Goal: Task Accomplishment & Management: Manage account settings

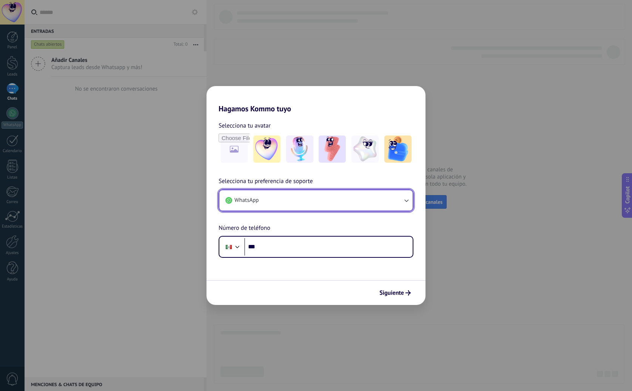
click at [344, 196] on button "WhatsApp" at bounding box center [315, 200] width 193 height 20
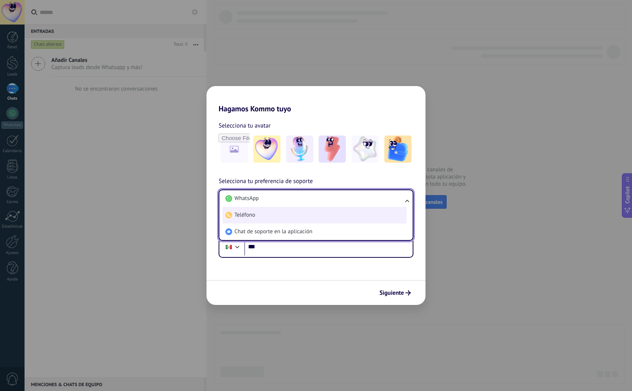
click at [334, 215] on li "Teléfono" at bounding box center [315, 215] width 184 height 17
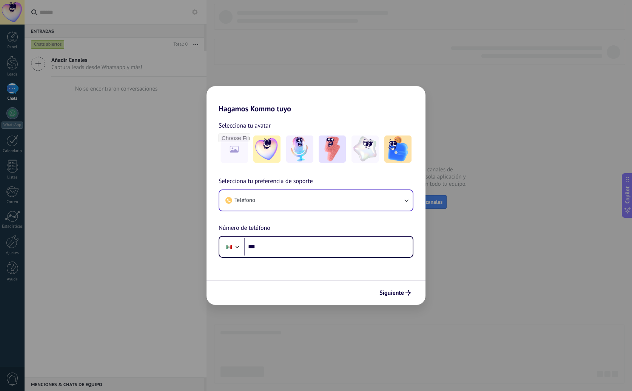
click at [468, 239] on div "Hagamos Kommo tuyo Selecciona tu avatar Selecciona tu preferencia de soporte Te…" at bounding box center [316, 195] width 632 height 391
click at [265, 138] on img at bounding box center [267, 149] width 27 height 27
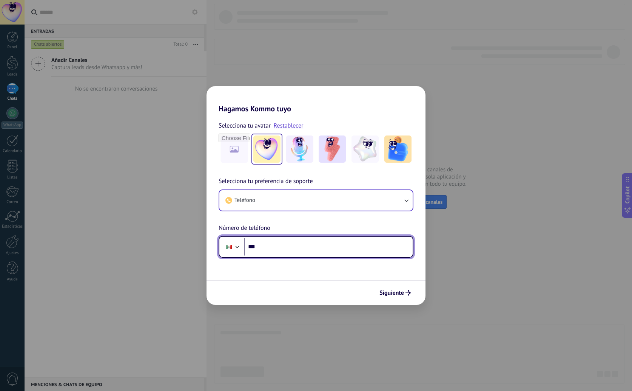
click at [267, 245] on input "***" at bounding box center [328, 246] width 168 height 17
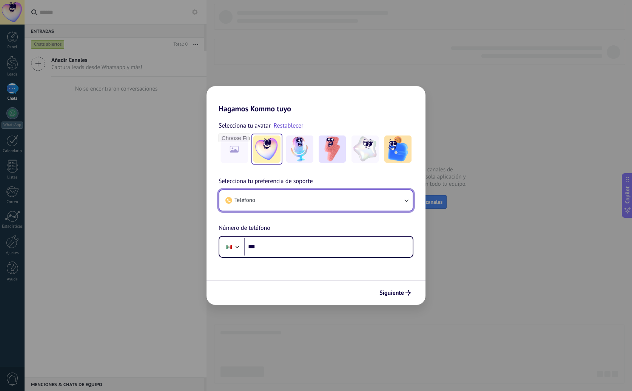
click at [276, 198] on button "Teléfono" at bounding box center [315, 200] width 193 height 20
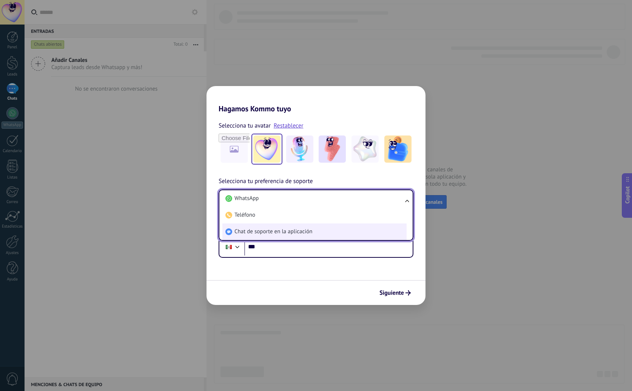
click at [267, 228] on span "Chat de soporte en la aplicación" at bounding box center [274, 232] width 78 height 8
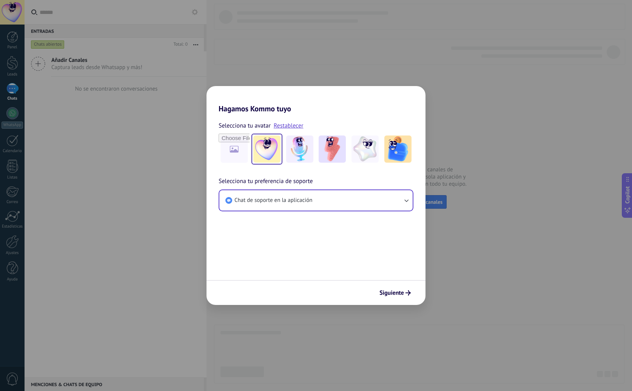
click at [399, 294] on span "Siguiente" at bounding box center [392, 293] width 25 height 5
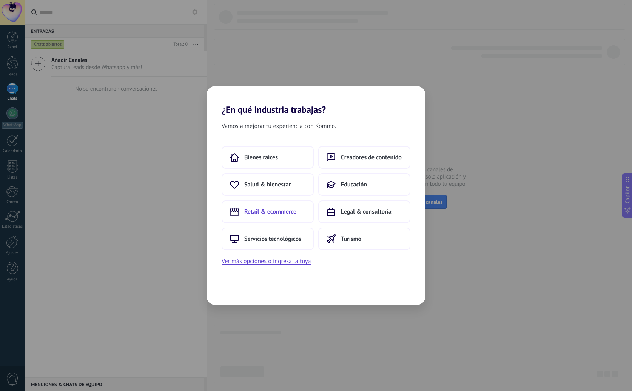
click at [277, 207] on button "Retail & ecommerce" at bounding box center [268, 212] width 92 height 23
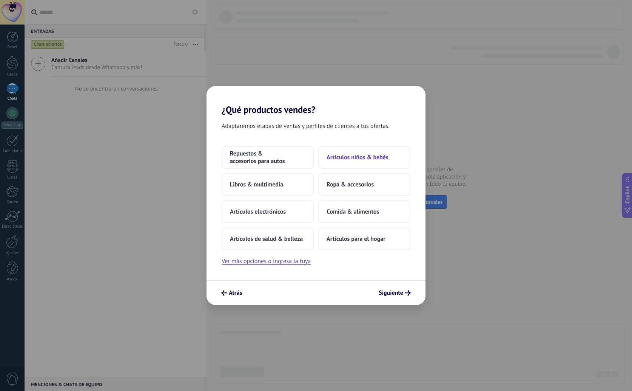
click at [350, 153] on button "Artículos niños & bebés" at bounding box center [364, 157] width 92 height 23
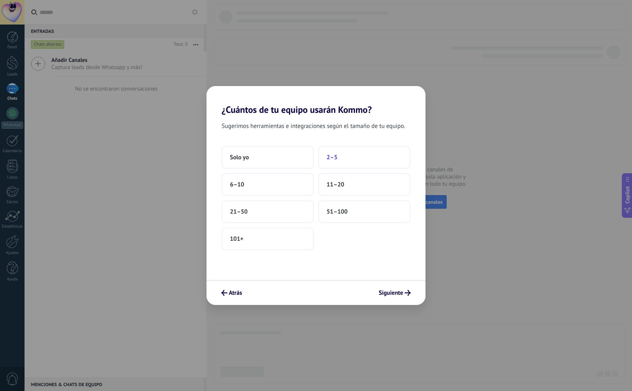
click at [349, 155] on button "2–5" at bounding box center [364, 157] width 92 height 23
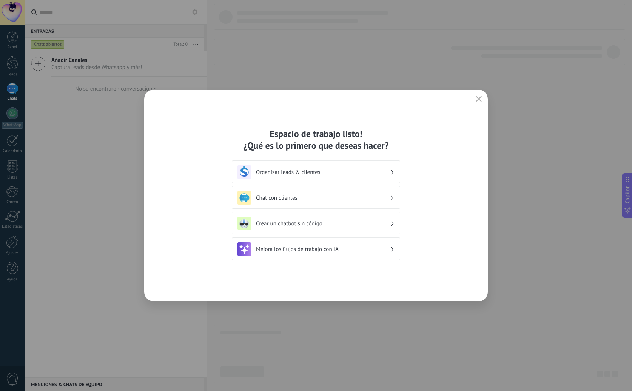
click at [343, 166] on div "Organizar leads & clientes" at bounding box center [316, 172] width 157 height 14
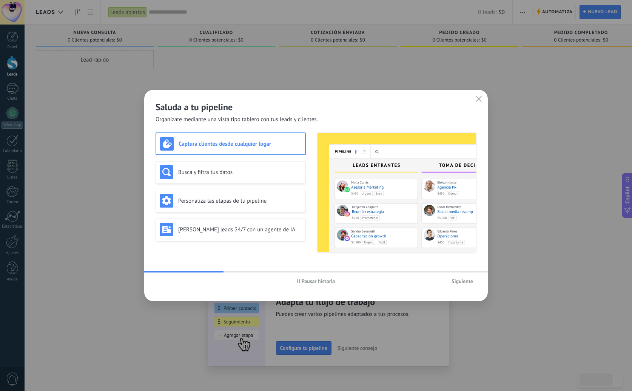
click at [461, 279] on span "Siguiente" at bounding box center [463, 281] width 22 height 5
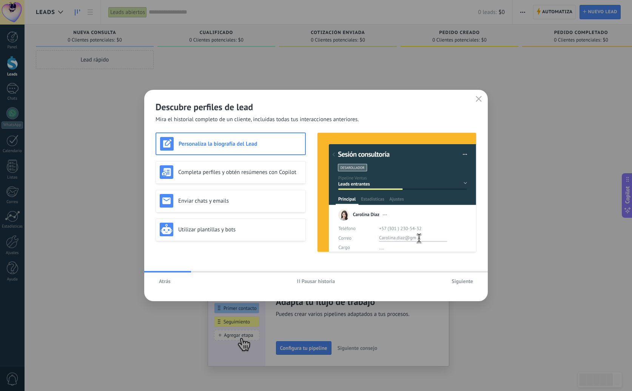
click at [461, 279] on span "Siguiente" at bounding box center [463, 281] width 22 height 5
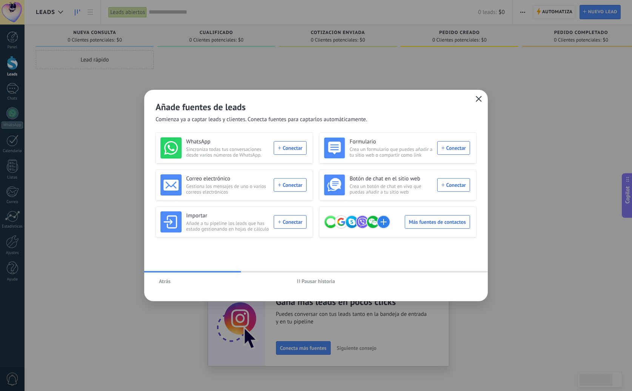
click at [481, 98] on icon "button" at bounding box center [479, 99] width 6 height 6
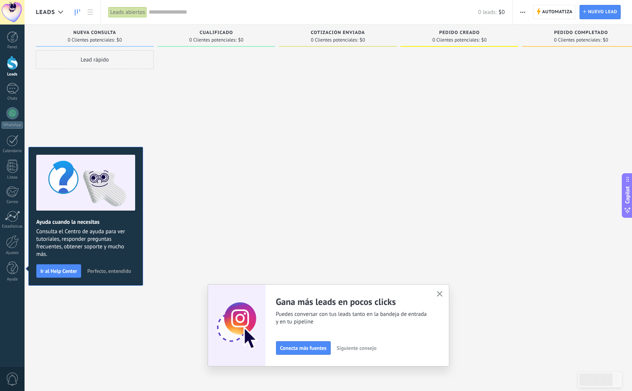
click at [94, 272] on span "Perfecto, entendido" at bounding box center [109, 271] width 44 height 5
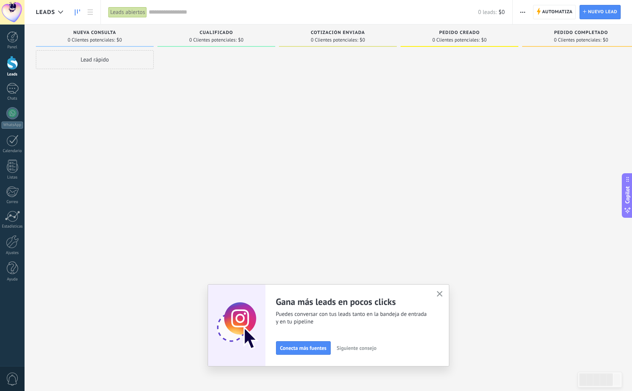
click at [441, 294] on use "button" at bounding box center [440, 294] width 6 height 6
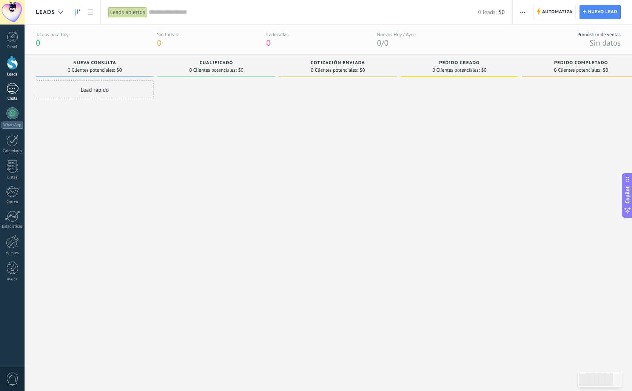
click at [7, 88] on div at bounding box center [12, 88] width 12 height 11
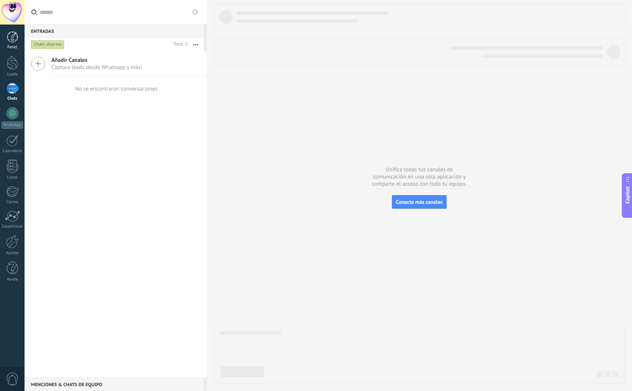
click at [16, 37] on div at bounding box center [12, 36] width 11 height 11
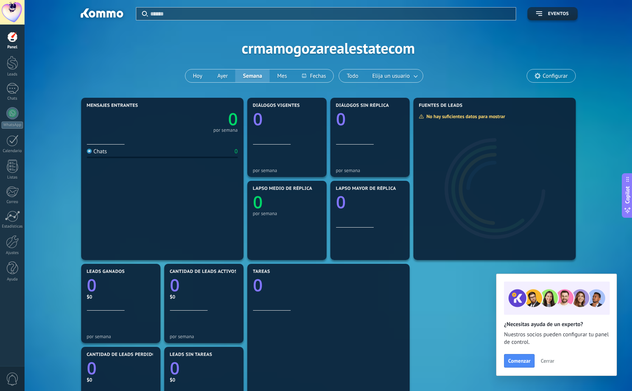
click at [278, 46] on div "Aplicar Eventos crmamogozarealestatecom Hoy Ayer Semana Mes Todo Elija un usuar…" at bounding box center [328, 48] width 585 height 96
drag, startPoint x: 324, startPoint y: 51, endPoint x: 350, endPoint y: 53, distance: 26.5
click at [350, 53] on div "Aplicar Eventos crmamogozarealestatecom Hoy Ayer Semana Mes Todo Elija un usuar…" at bounding box center [328, 48] width 585 height 96
click at [555, 78] on span "Configurar" at bounding box center [555, 76] width 25 height 6
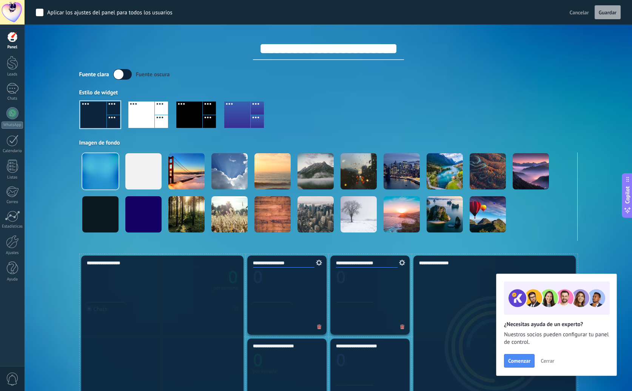
click at [326, 50] on input "**********" at bounding box center [328, 48] width 151 height 23
type input "******"
click at [611, 12] on span "Guardar" at bounding box center [608, 12] width 18 height 5
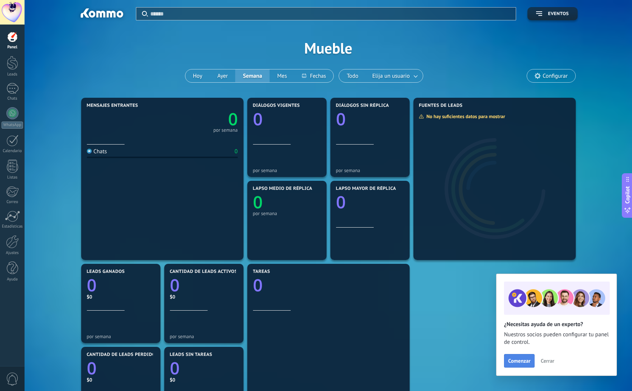
click at [532, 365] on button "Comenzar" at bounding box center [519, 361] width 31 height 14
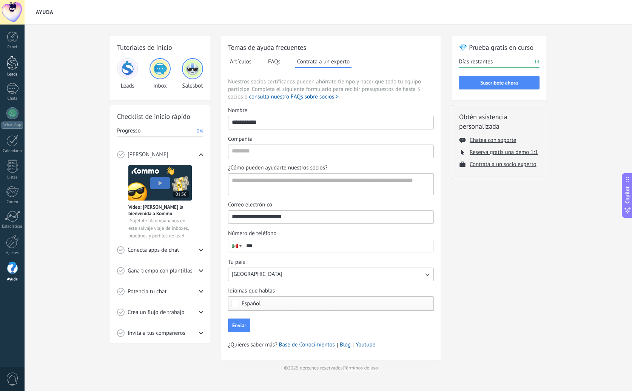
click at [16, 69] on div at bounding box center [12, 63] width 11 height 14
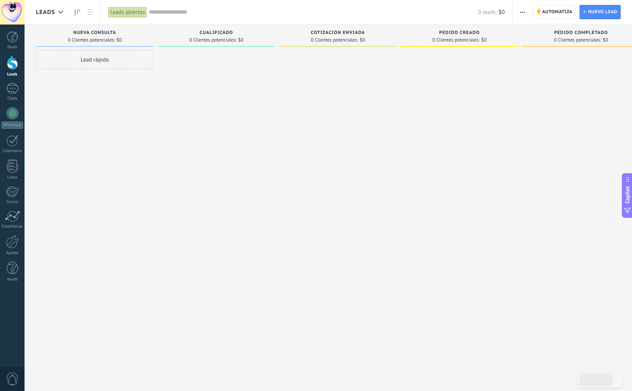
click at [230, 32] on span "Cualificado" at bounding box center [217, 32] width 34 height 5
click at [527, 12] on button "button" at bounding box center [523, 12] width 11 height 14
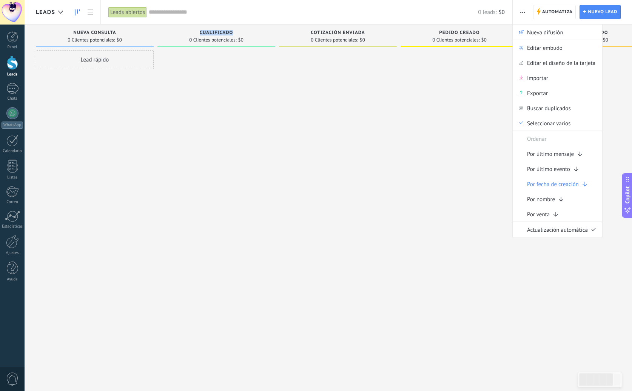
click at [524, 14] on span "button" at bounding box center [523, 12] width 5 height 14
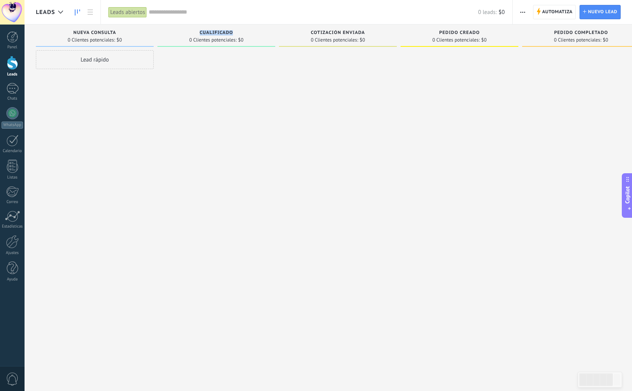
click at [148, 68] on div "Lead rápido" at bounding box center [95, 59] width 118 height 19
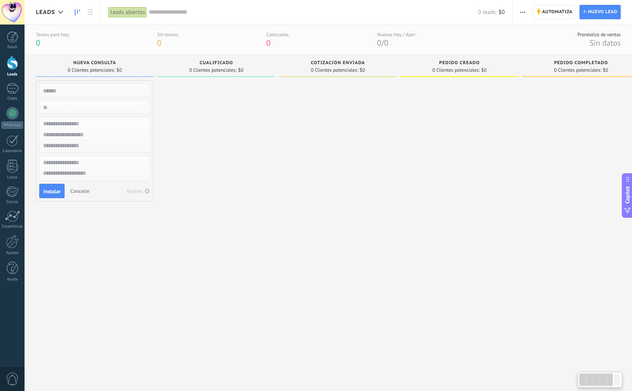
click at [193, 85] on div at bounding box center [217, 226] width 118 height 293
click at [551, 10] on span "Automatiza" at bounding box center [558, 12] width 31 height 14
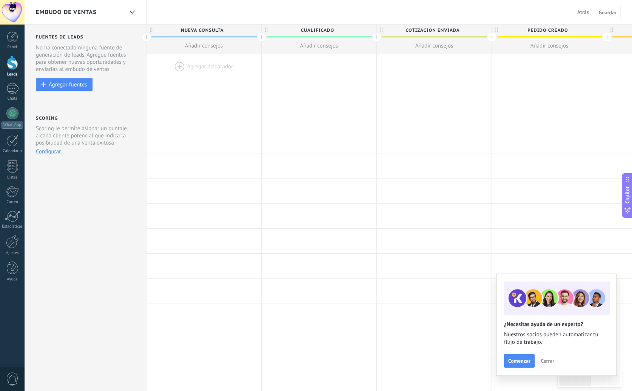
click at [208, 29] on span "Nueva consulta" at bounding box center [202, 31] width 111 height 12
click at [262, 38] on div at bounding box center [262, 37] width 10 height 10
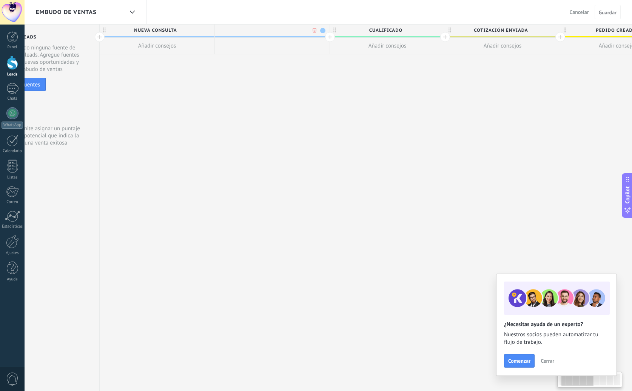
scroll to position [0, 56]
click at [314, 32] on span at bounding box center [313, 30] width 5 height 5
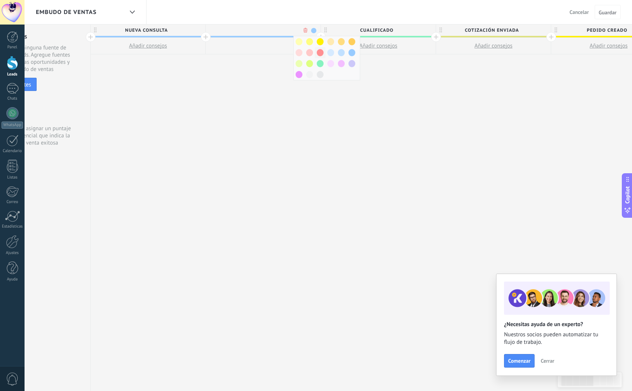
click at [319, 53] on span at bounding box center [320, 52] width 7 height 7
click at [283, 32] on div at bounding box center [263, 30] width 115 height 11
type input "**********"
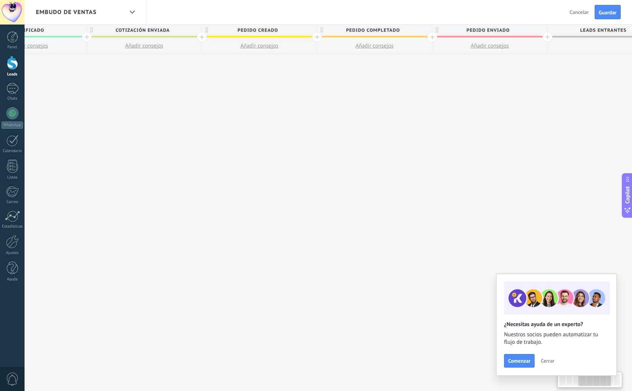
scroll to position [0, 406]
click at [513, 31] on span "Pedido enviado" at bounding box center [487, 31] width 111 height 12
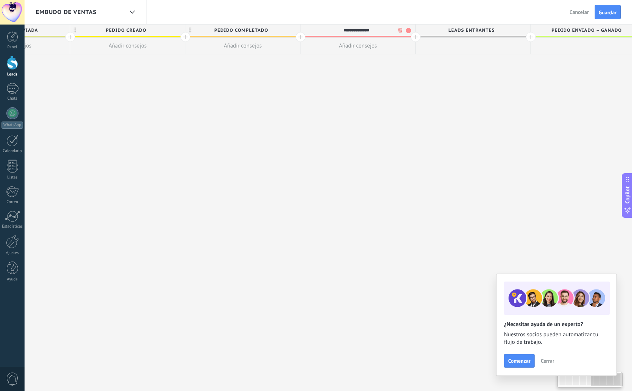
scroll to position [0, 666]
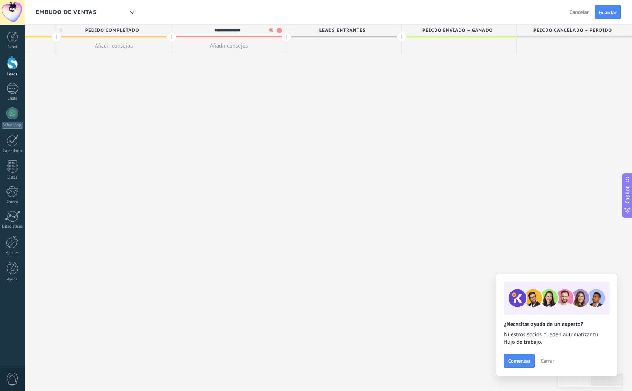
click at [279, 31] on span at bounding box center [279, 30] width 5 height 5
click at [317, 65] on span at bounding box center [317, 63] width 7 height 7
click at [615, 9] on button "Guardar" at bounding box center [608, 12] width 26 height 14
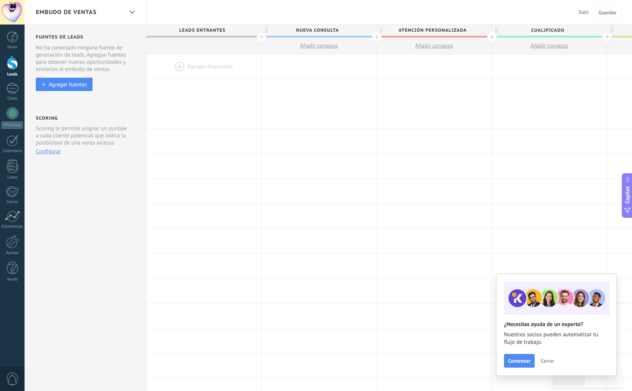
click at [236, 31] on span "Leads Entrantes" at bounding box center [202, 31] width 111 height 12
click at [221, 28] on span "Leads Entrantes" at bounding box center [202, 31] width 111 height 12
click at [297, 27] on span "Nueva consulta" at bounding box center [317, 31] width 111 height 12
click at [195, 26] on span "Leads Entrantes" at bounding box center [202, 31] width 111 height 12
click at [329, 34] on span "Nueva consulta" at bounding box center [317, 31] width 111 height 12
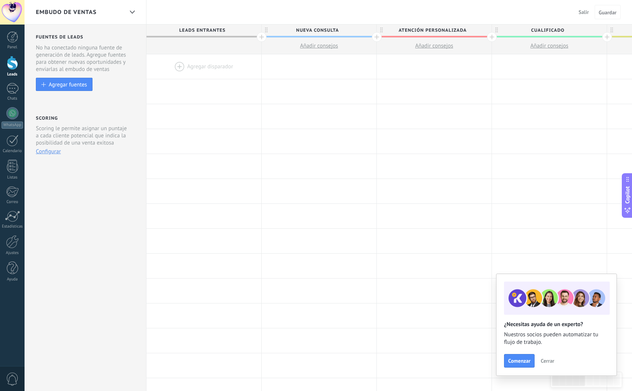
click at [377, 37] on div at bounding box center [377, 37] width 10 height 10
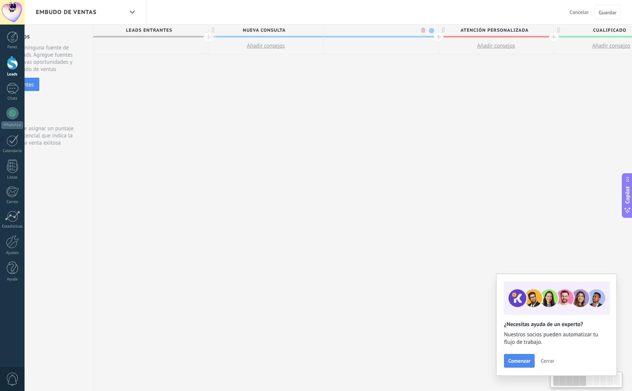
scroll to position [0, 56]
type input "**********"
click at [429, 32] on span at bounding box center [429, 30] width 5 height 5
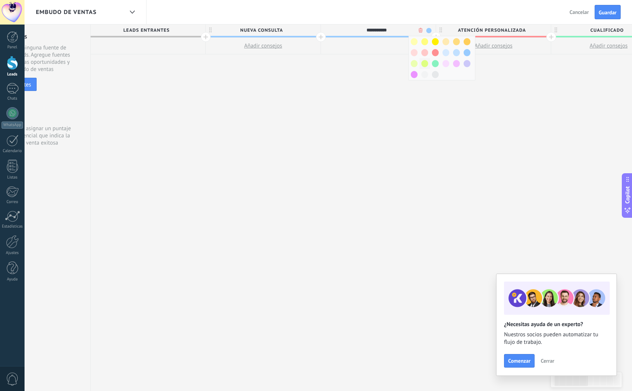
click at [427, 65] on span at bounding box center [425, 63] width 7 height 7
click at [428, 29] on span "Cualificado" at bounding box center [376, 31] width 111 height 12
click at [430, 31] on span at bounding box center [429, 30] width 5 height 5
click at [435, 65] on span at bounding box center [435, 63] width 7 height 7
click at [475, 29] on span "Atención personalizada" at bounding box center [491, 31] width 111 height 12
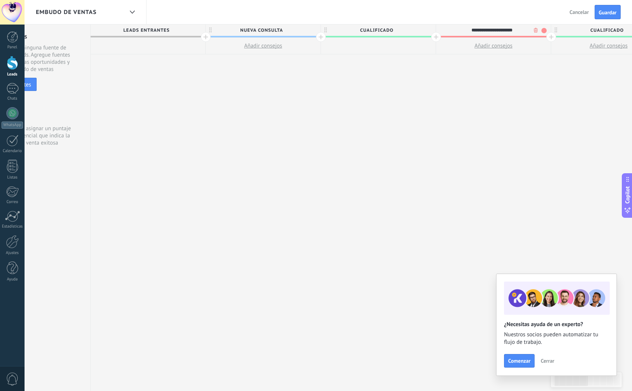
click at [475, 29] on input "**********" at bounding box center [492, 30] width 100 height 11
type input "**********"
click at [539, 33] on span "Especialista asignado" at bounding box center [491, 31] width 111 height 12
click at [544, 29] on span at bounding box center [544, 30] width 5 height 5
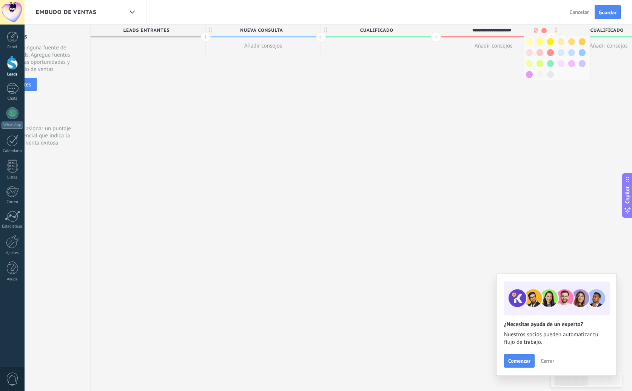
click at [543, 41] on span at bounding box center [540, 41] width 7 height 7
click at [544, 29] on span "Especialista asignado" at bounding box center [491, 31] width 111 height 12
click at [547, 31] on div "**********" at bounding box center [491, 30] width 111 height 11
click at [545, 31] on span "Especialista asignado" at bounding box center [491, 31] width 111 height 12
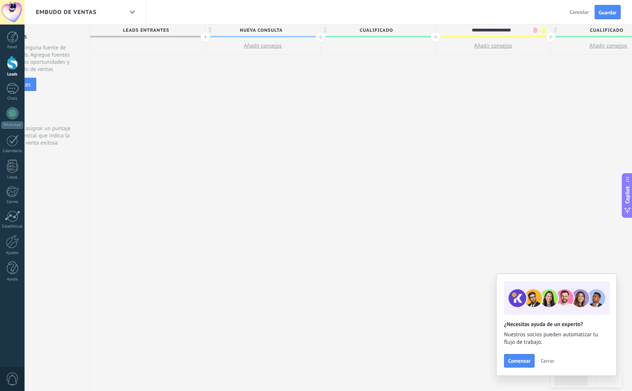
click at [547, 32] on div at bounding box center [551, 37] width 10 height 10
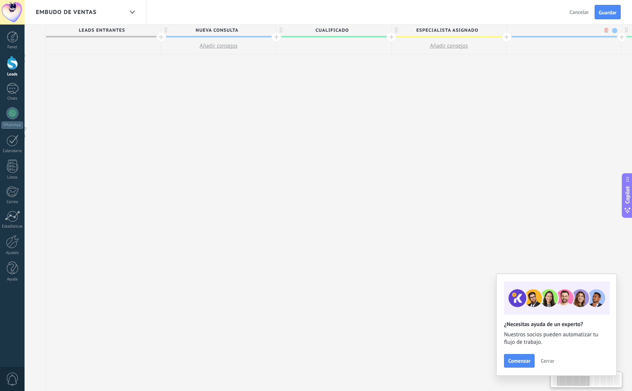
scroll to position [0, 112]
click at [593, 30] on body ".abccls-1,.abccls-2{fill-rule:evenodd}.abccls-2{fill:#fff} .abfcls-1{fill:none}…" at bounding box center [316, 195] width 632 height 391
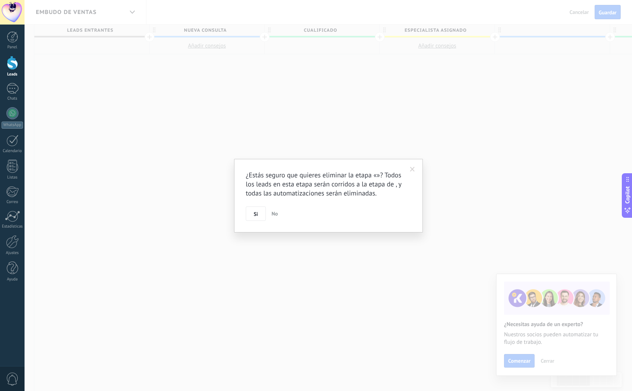
click at [257, 215] on span "Si" at bounding box center [256, 214] width 4 height 5
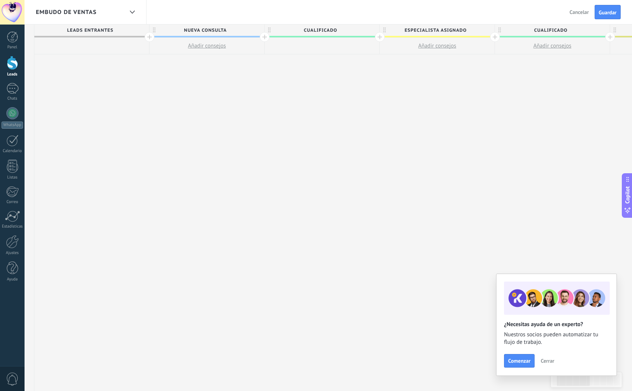
click at [463, 29] on span "Especialista asignado" at bounding box center [435, 31] width 111 height 12
click at [486, 29] on span at bounding box center [487, 30] width 5 height 5
click at [516, 40] on span at bounding box center [515, 41] width 7 height 7
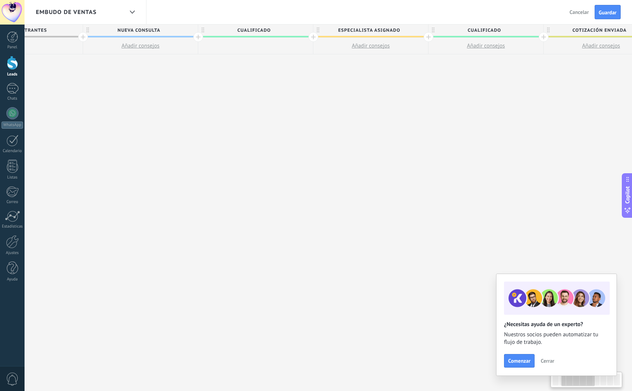
scroll to position [0, 199]
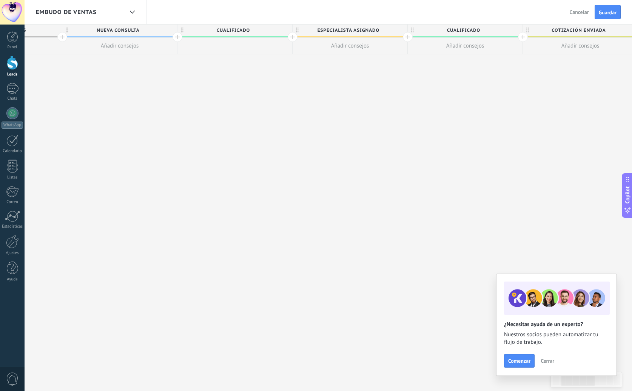
click at [409, 36] on span "Cualificado" at bounding box center [463, 31] width 111 height 12
click at [409, 38] on div at bounding box center [408, 37] width 10 height 10
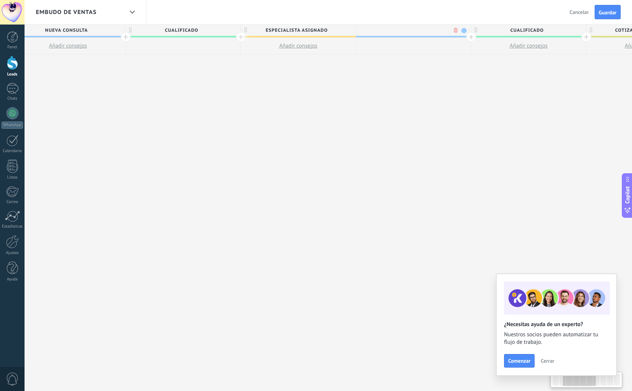
scroll to position [0, 255]
type input "**********"
click at [460, 31] on span at bounding box center [460, 30] width 5 height 5
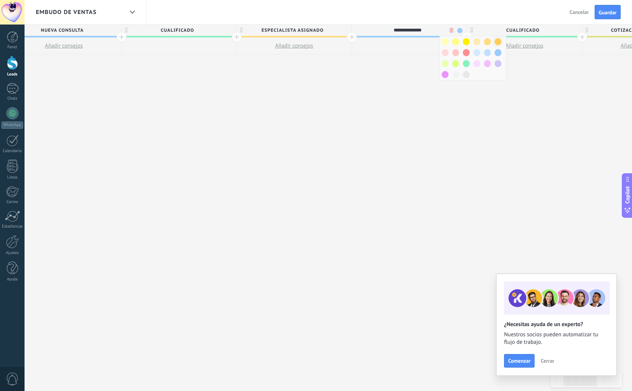
click at [499, 42] on span at bounding box center [498, 41] width 7 height 7
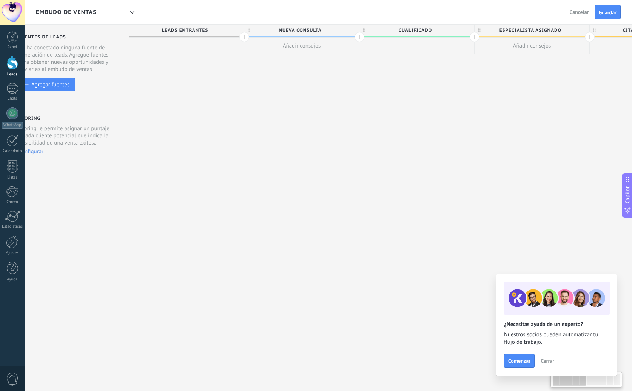
scroll to position [0, 0]
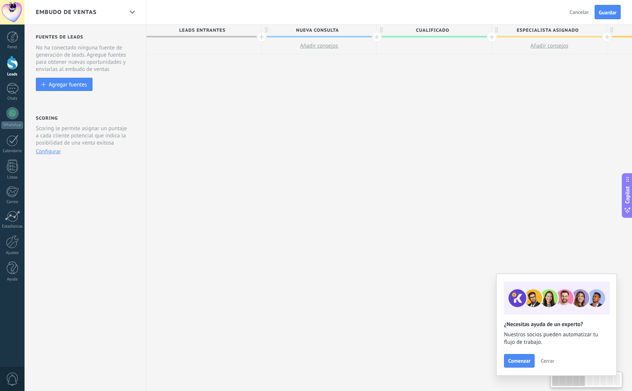
drag, startPoint x: 189, startPoint y: 30, endPoint x: 236, endPoint y: 31, distance: 47.6
click at [238, 32] on span "Leads Entrantes" at bounding box center [202, 31] width 111 height 12
click at [233, 30] on span "Leads Entrantes" at bounding box center [202, 31] width 111 height 12
drag, startPoint x: 223, startPoint y: 29, endPoint x: 247, endPoint y: 31, distance: 23.5
click at [247, 31] on span "Leads Entrantes" at bounding box center [202, 31] width 111 height 12
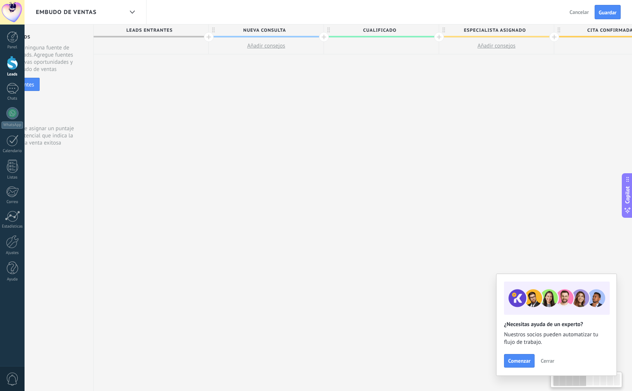
scroll to position [0, 57]
drag, startPoint x: 265, startPoint y: 31, endPoint x: 209, endPoint y: 29, distance: 56.0
click at [209, 29] on icon at bounding box center [210, 30] width 3 height 5
click at [609, 14] on span "Guardar" at bounding box center [608, 12] width 18 height 5
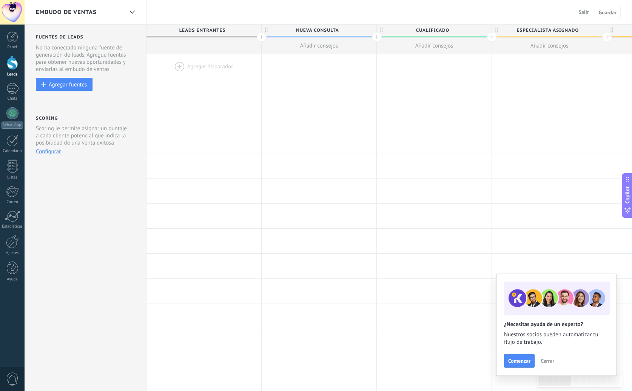
drag, startPoint x: 231, startPoint y: 31, endPoint x: 269, endPoint y: 31, distance: 37.4
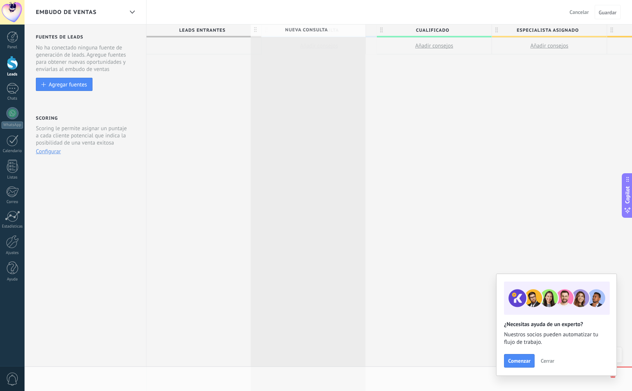
scroll to position [0, 1]
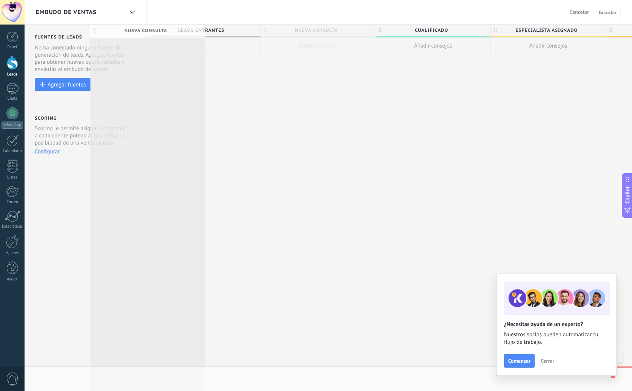
drag, startPoint x: 258, startPoint y: 31, endPoint x: 96, endPoint y: 31, distance: 161.7
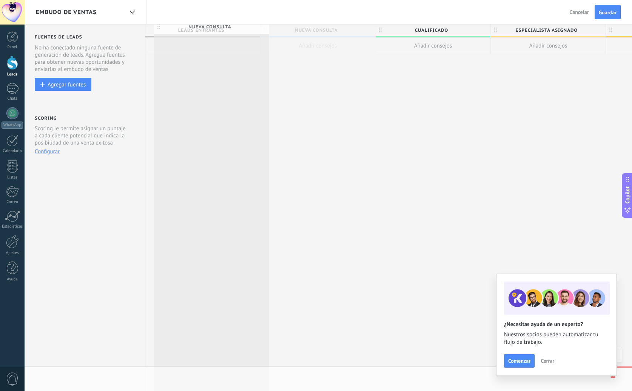
scroll to position [0, 4]
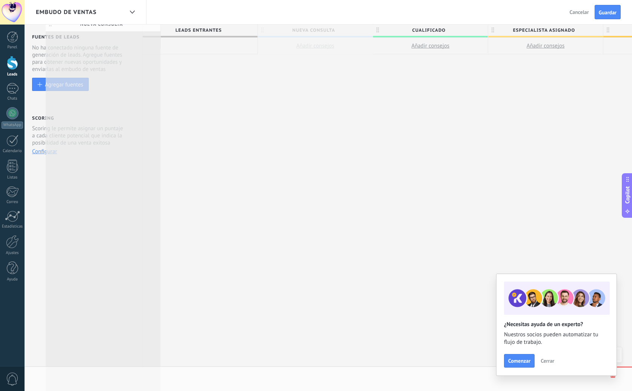
drag, startPoint x: 197, startPoint y: 28, endPoint x: 82, endPoint y: 23, distance: 115.3
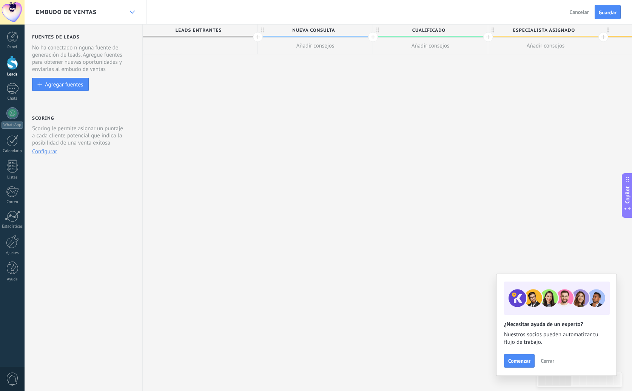
click at [130, 12] on icon at bounding box center [132, 12] width 5 height 3
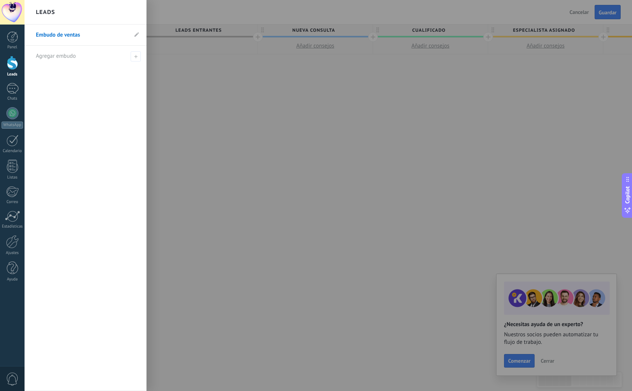
click at [168, 55] on div at bounding box center [341, 195] width 632 height 391
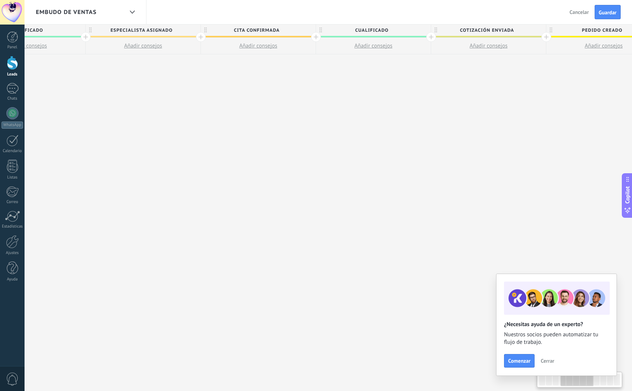
scroll to position [0, 406]
click at [315, 35] on div at bounding box center [317, 37] width 10 height 10
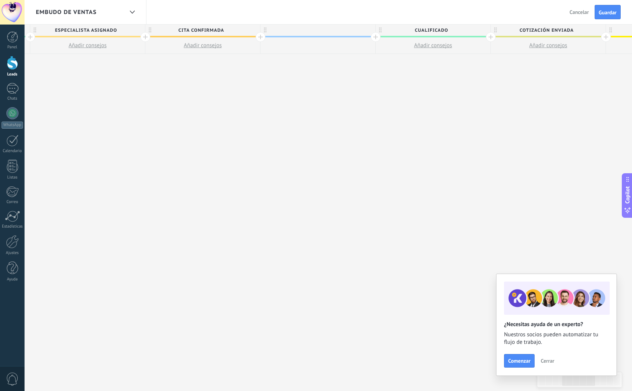
scroll to position [0, 0]
click at [329, 31] on div at bounding box center [318, 30] width 115 height 11
type input "**********"
click at [381, 29] on span at bounding box center [380, 30] width 5 height 5
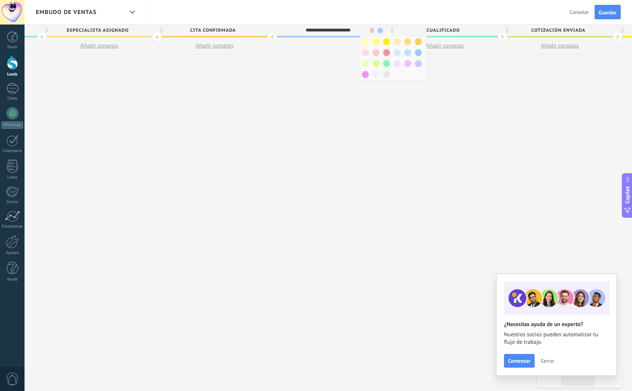
click at [386, 63] on span at bounding box center [386, 63] width 7 height 7
click at [382, 29] on span at bounding box center [380, 30] width 5 height 5
click at [378, 62] on span at bounding box center [376, 63] width 7 height 7
click at [380, 28] on span at bounding box center [380, 30] width 5 height 5
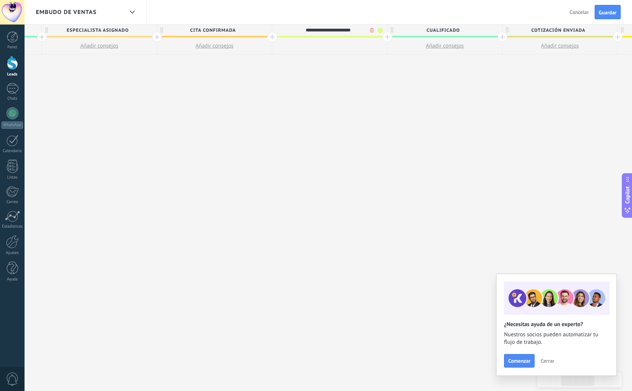
click at [434, 83] on div "**********" at bounding box center [445, 208] width 1498 height 367
click at [609, 14] on span "Guardar" at bounding box center [608, 12] width 18 height 5
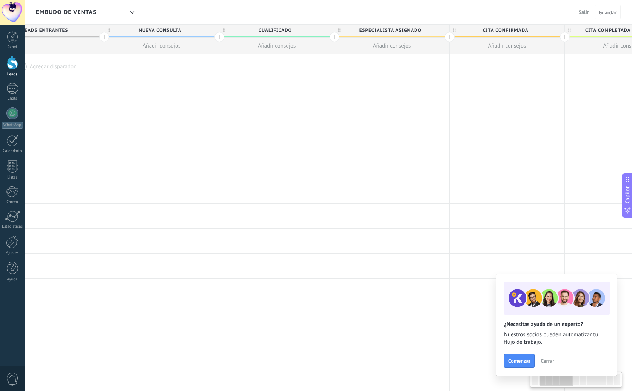
scroll to position [0, 179]
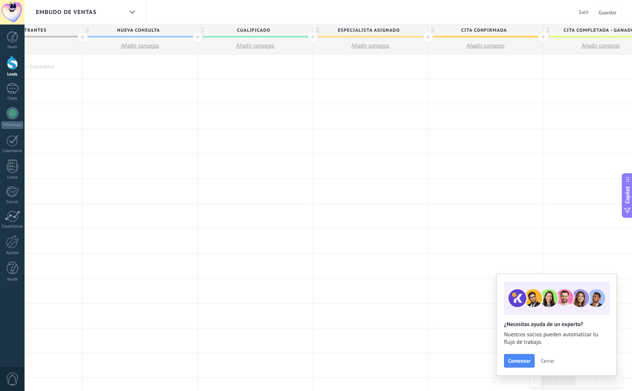
click at [314, 37] on div at bounding box center [313, 37] width 10 height 10
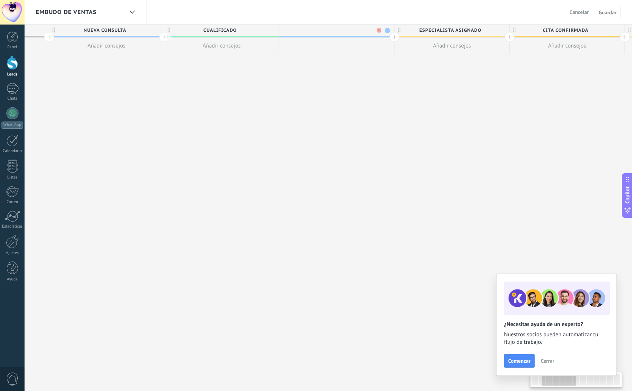
scroll to position [0, 235]
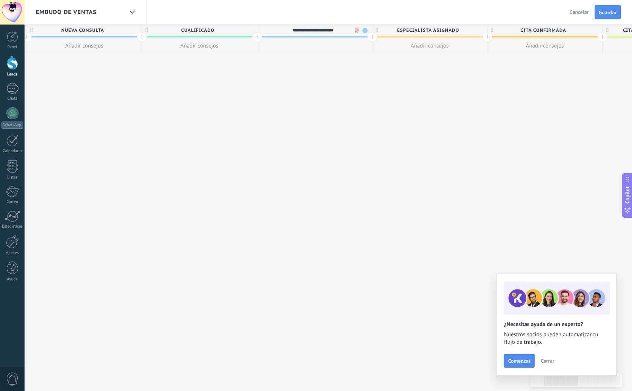
type input "**********"
click at [366, 31] on span at bounding box center [365, 30] width 5 height 5
click at [372, 53] on span at bounding box center [371, 52] width 7 height 7
drag, startPoint x: 411, startPoint y: 73, endPoint x: 407, endPoint y: 71, distance: 4.7
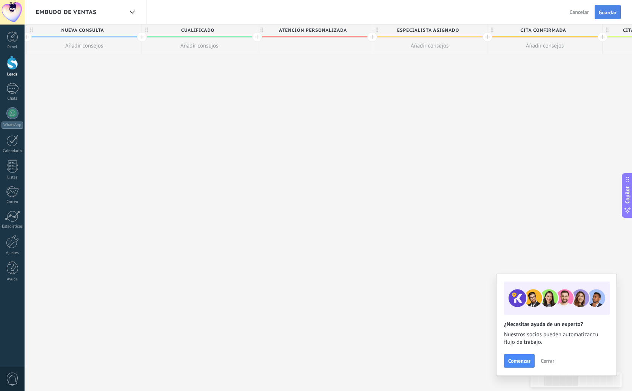
click at [603, 12] on span "Guardar" at bounding box center [608, 12] width 18 height 5
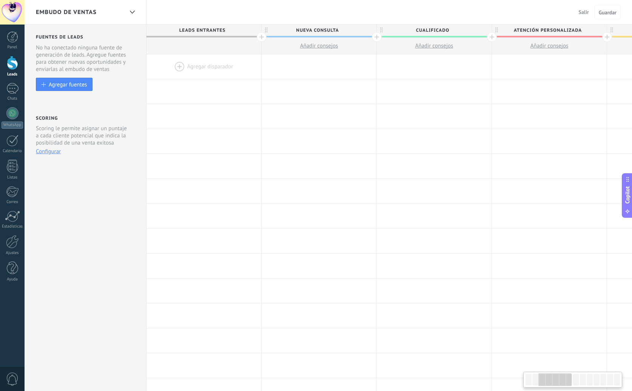
scroll to position [0, 235]
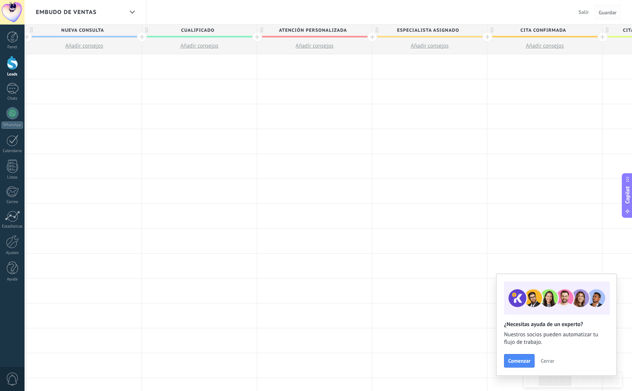
click at [612, 17] on button "Guardar" at bounding box center [608, 12] width 26 height 14
click at [15, 62] on div at bounding box center [12, 63] width 11 height 14
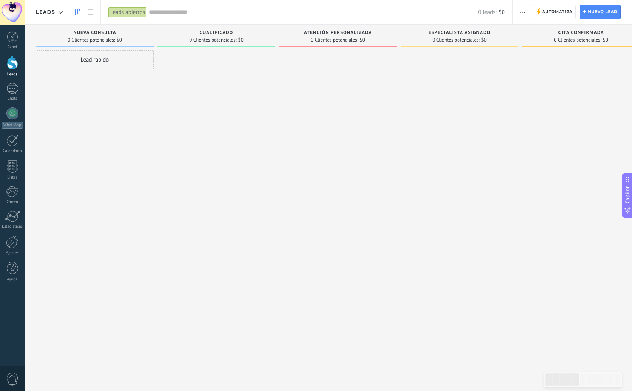
click at [229, 29] on div "Cualificado 0 Clientes potenciales: $0" at bounding box center [217, 36] width 118 height 22
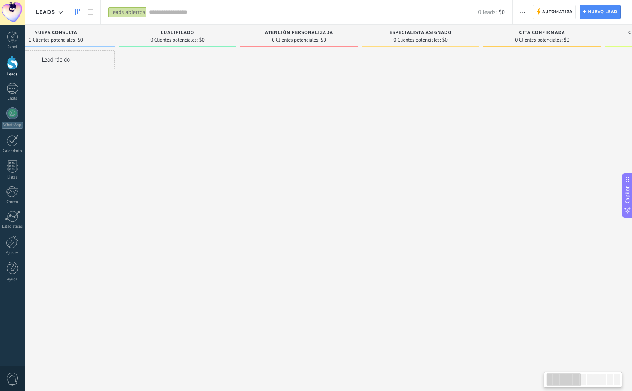
scroll to position [0, 25]
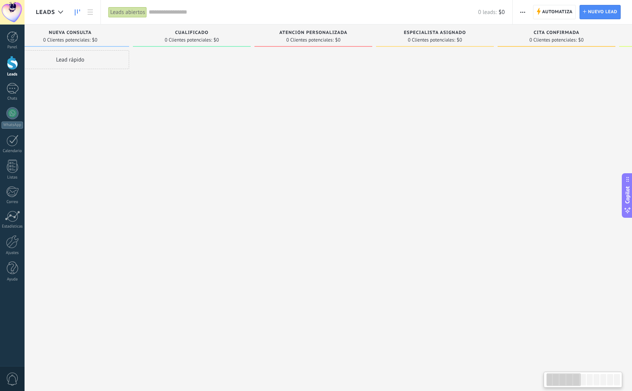
drag, startPoint x: 229, startPoint y: 29, endPoint x: 207, endPoint y: 30, distance: 21.9
click at [204, 29] on div "Cualificado 0 Clientes potenciales: $0" at bounding box center [192, 36] width 118 height 22
click at [88, 32] on span "Nueva consulta" at bounding box center [70, 32] width 43 height 5
drag, startPoint x: 79, startPoint y: 32, endPoint x: 107, endPoint y: 33, distance: 27.2
click at [106, 33] on div "Nueva consulta" at bounding box center [70, 33] width 110 height 6
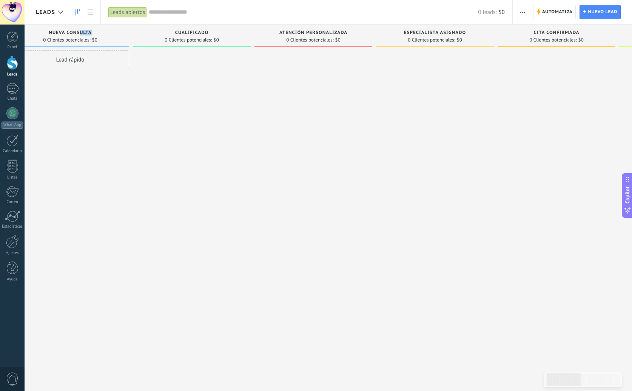
click at [185, 66] on div at bounding box center [192, 196] width 118 height 293
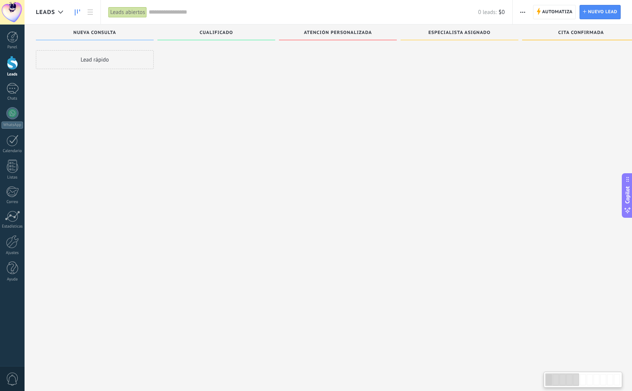
scroll to position [1, 0]
click at [12, 45] on div "Panel" at bounding box center [13, 47] width 22 height 5
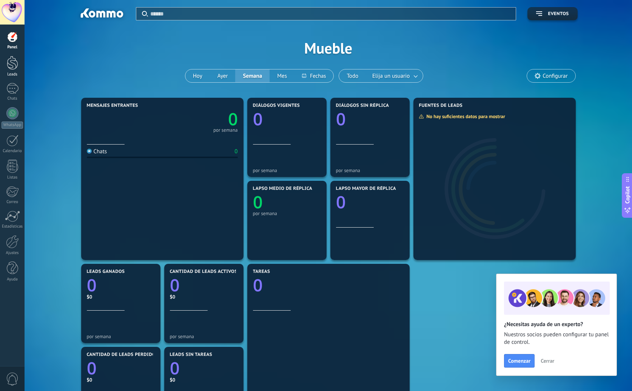
click at [19, 72] on link "Leads" at bounding box center [12, 66] width 25 height 21
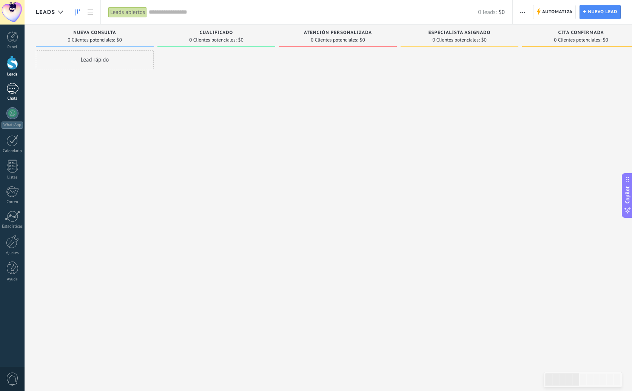
click at [14, 88] on div at bounding box center [12, 88] width 12 height 11
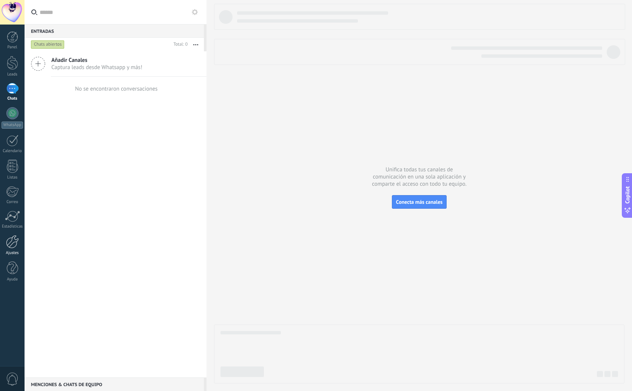
click at [10, 239] on div at bounding box center [12, 241] width 13 height 13
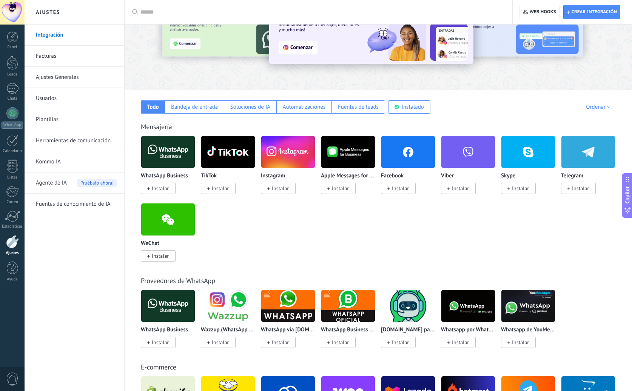
scroll to position [61, 0]
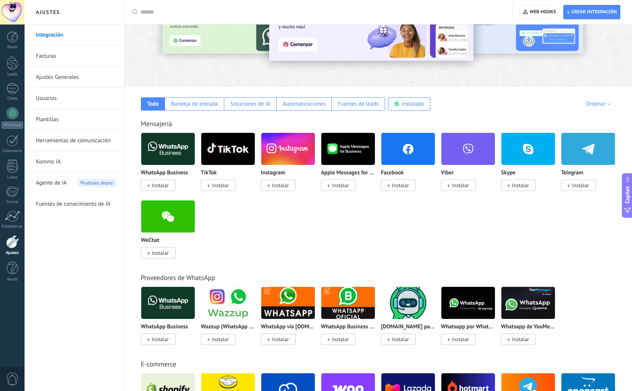
click at [173, 153] on img at bounding box center [168, 149] width 54 height 37
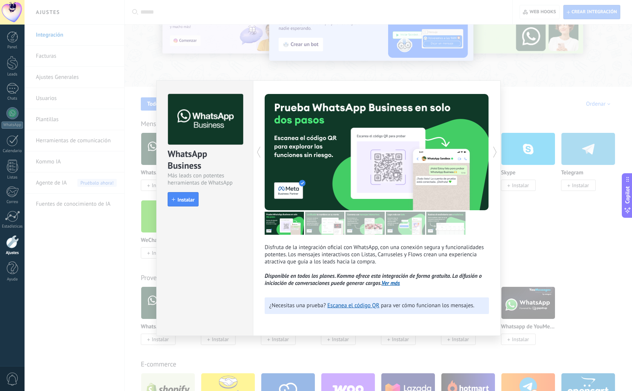
click at [339, 224] on img at bounding box center [324, 223] width 39 height 23
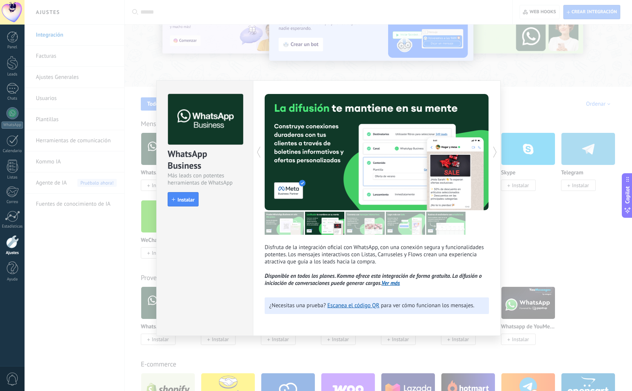
click at [354, 226] on img at bounding box center [365, 223] width 39 height 23
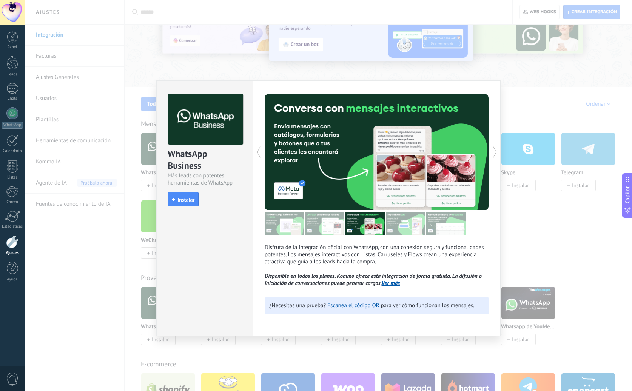
click at [383, 227] on img at bounding box center [365, 223] width 39 height 23
click at [403, 227] on img at bounding box center [405, 223] width 39 height 23
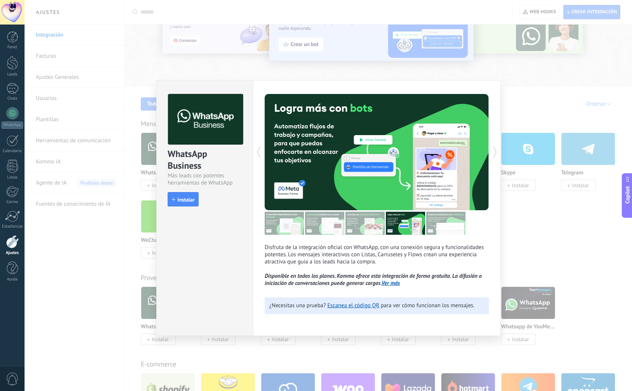
click at [440, 227] on img at bounding box center [446, 223] width 39 height 23
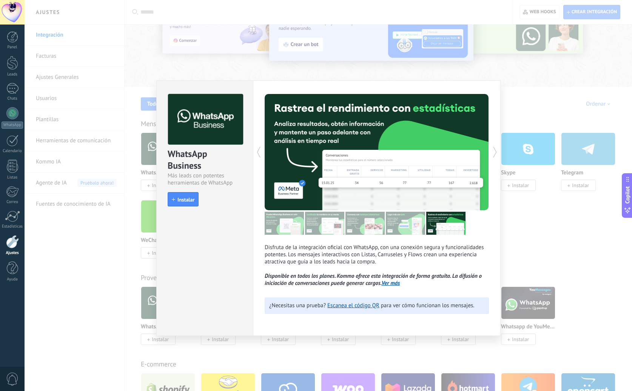
click at [549, 223] on div "WhatsApp Business Más leads con potentes herramientas de WhatsApp install Insta…" at bounding box center [329, 195] width 608 height 391
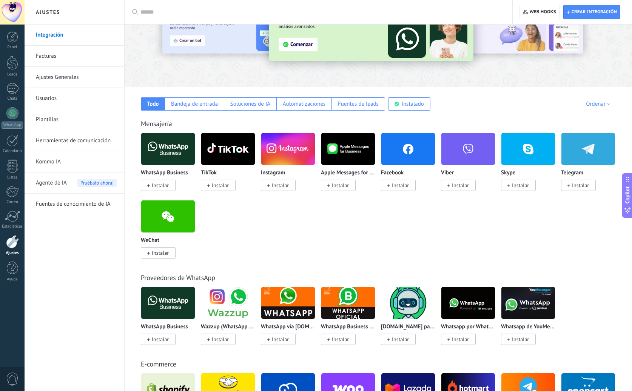
click at [565, 152] on img at bounding box center [589, 149] width 54 height 37
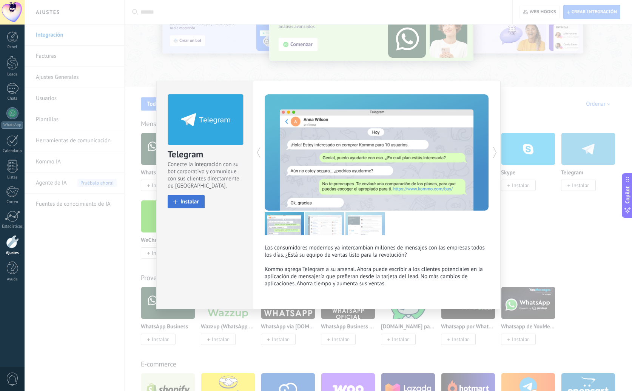
click at [185, 206] on button "Instalar" at bounding box center [186, 201] width 37 height 13
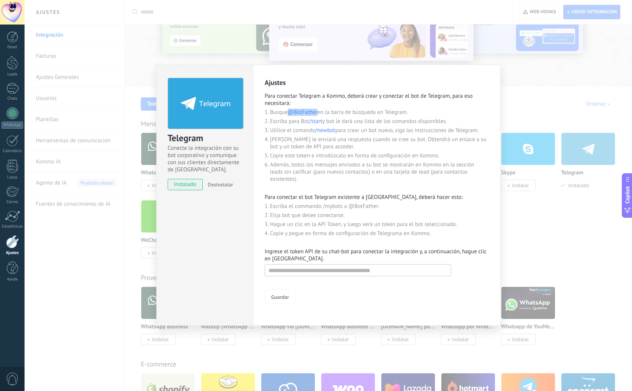
drag, startPoint x: 314, startPoint y: 112, endPoint x: 293, endPoint y: 110, distance: 20.5
click at [291, 111] on span "@BotFather" at bounding box center [303, 112] width 30 height 7
copy span "@BotFather"
click at [371, 277] on input "text" at bounding box center [358, 270] width 187 height 12
paste input "**********"
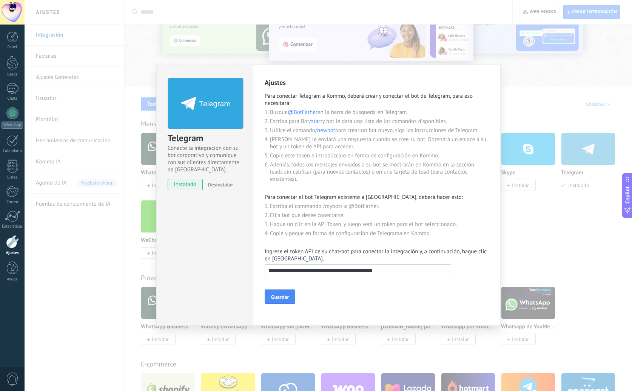
type input "**********"
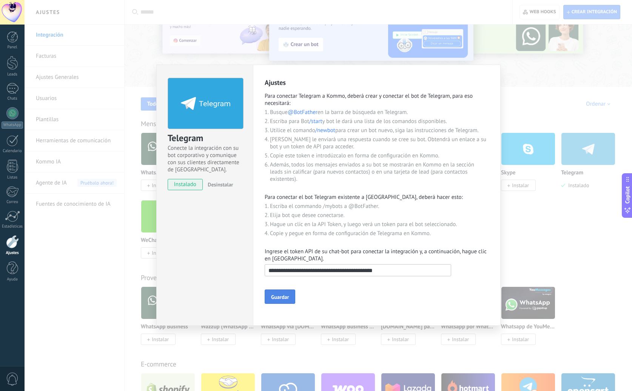
click at [292, 295] on button "Guardar" at bounding box center [280, 297] width 31 height 14
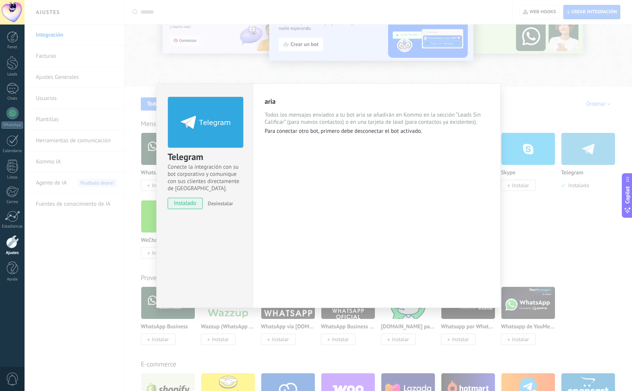
click at [609, 276] on div "Telegram Conecte la integración con su bot corporativo y comunique con sus clie…" at bounding box center [329, 195] width 608 height 391
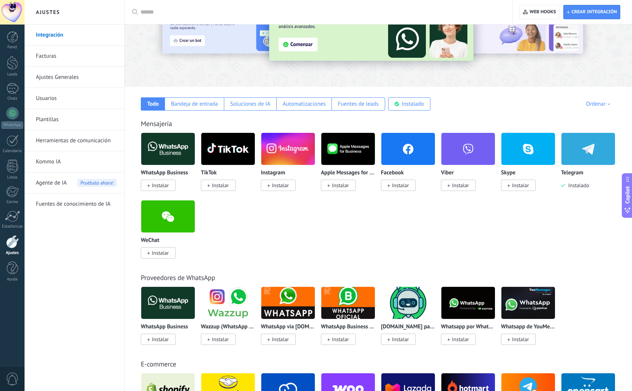
click at [452, 226] on div "WhatsApp Business Instalar TikTok Instalar Instagram Instalar Apple Messages fo…" at bounding box center [382, 200] width 483 height 135
click at [570, 162] on img at bounding box center [589, 149] width 54 height 37
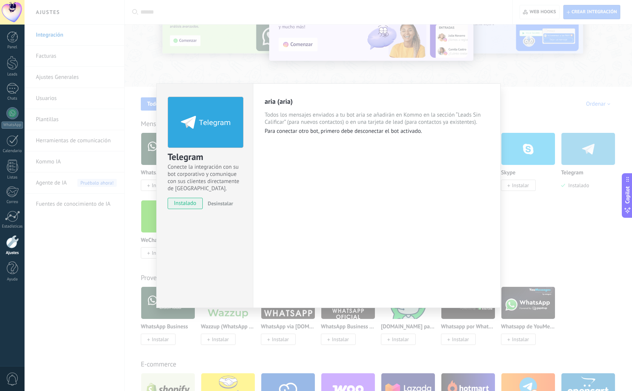
click at [549, 189] on div "Telegram Conecte la integración con su bot corporativo y comunique con sus clie…" at bounding box center [329, 195] width 608 height 391
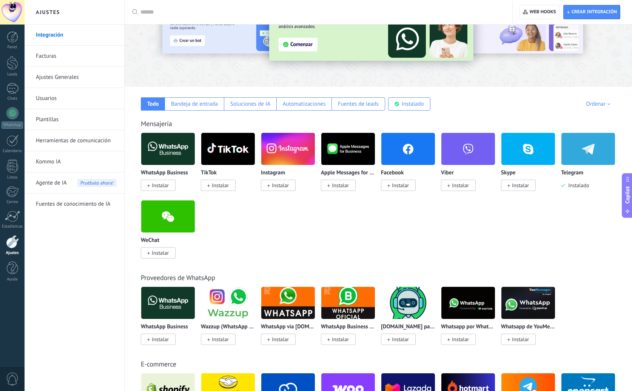
scroll to position [54, 0]
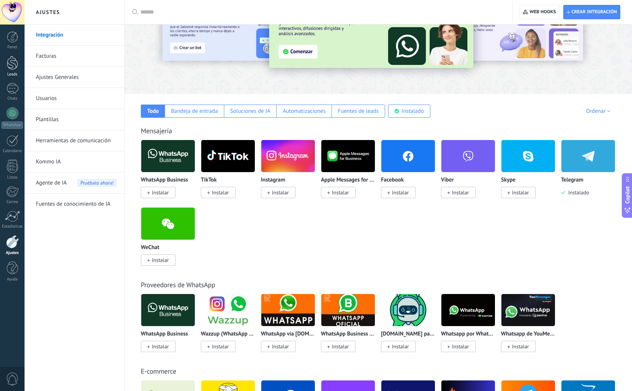
click at [13, 63] on div at bounding box center [12, 63] width 11 height 14
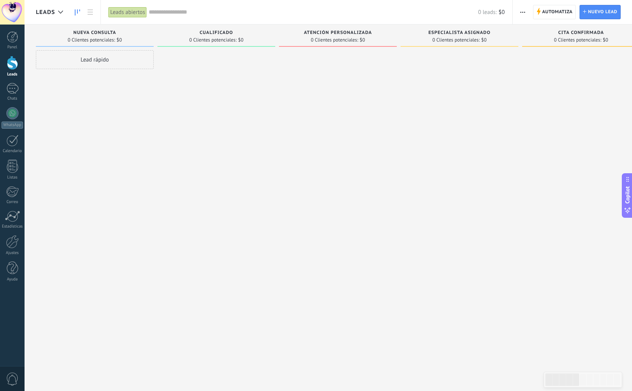
click at [562, 20] on div "Automatiza Nueva difusión Editar embudo Editar el diseño de la tarjeta Importar…" at bounding box center [572, 12] width 119 height 24
click at [562, 16] on span "Automatiza" at bounding box center [558, 12] width 31 height 14
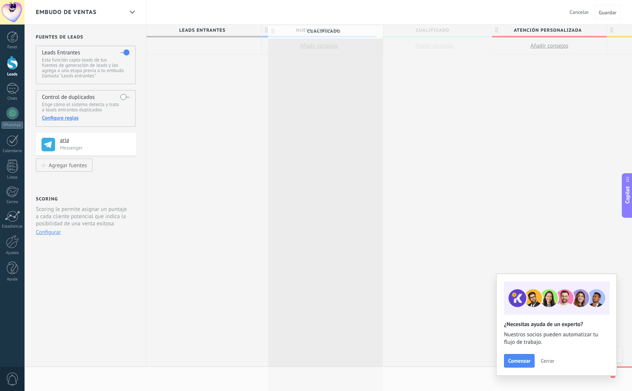
scroll to position [0, 7]
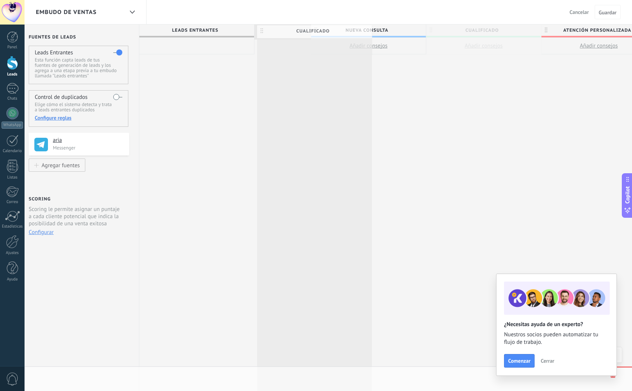
drag, startPoint x: 287, startPoint y: 31, endPoint x: 269, endPoint y: 31, distance: 18.1
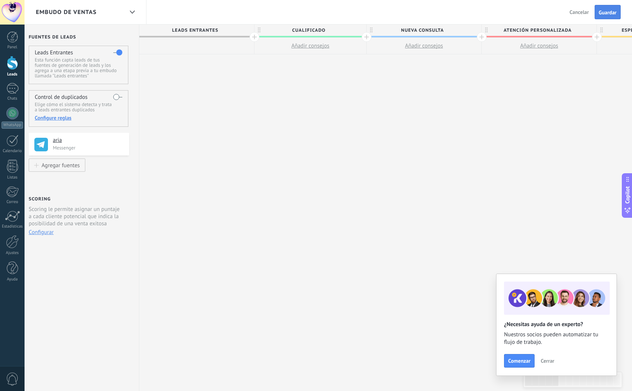
click at [616, 14] on span "Guardar" at bounding box center [608, 12] width 18 height 5
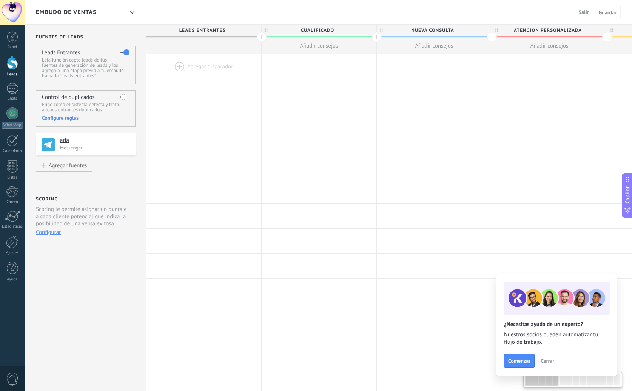
scroll to position [0, 7]
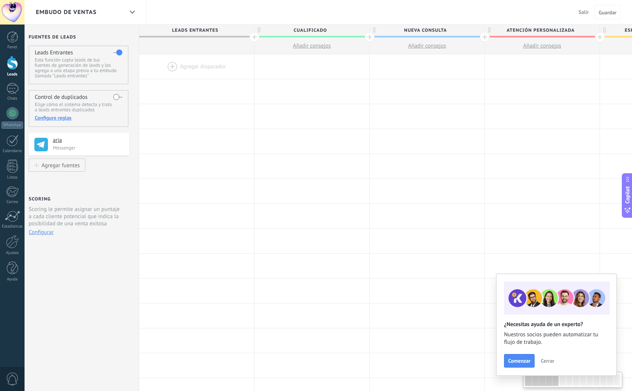
click at [12, 65] on div at bounding box center [12, 63] width 11 height 14
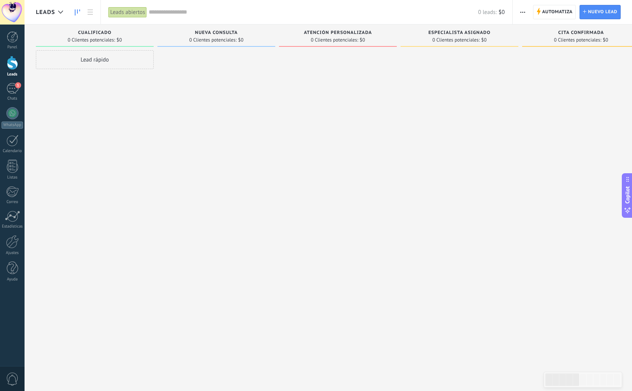
click at [15, 82] on div "Panel Leads 1 Chats WhatsApp Clientes" at bounding box center [12, 160] width 25 height 258
click at [14, 84] on div "1" at bounding box center [12, 88] width 12 height 11
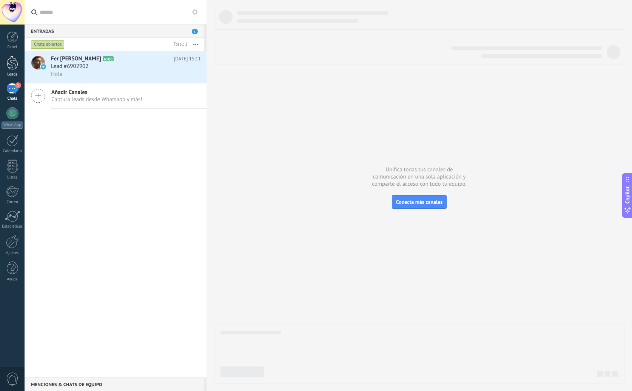
click at [13, 69] on div at bounding box center [12, 63] width 11 height 14
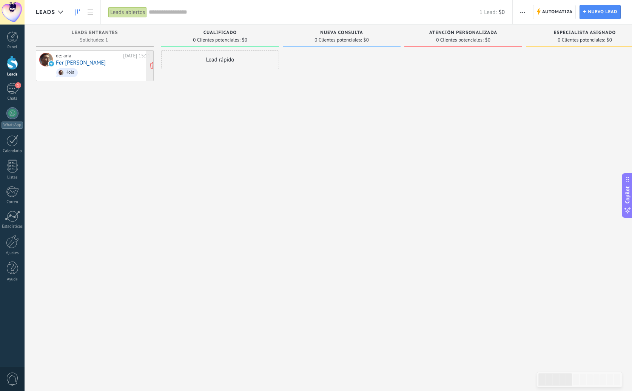
click at [106, 77] on span "Hola" at bounding box center [103, 73] width 94 height 12
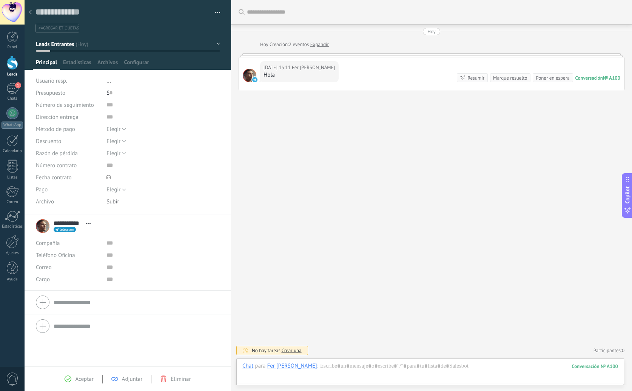
scroll to position [11, 0]
click at [318, 132] on div "Buscar Carga más [DATE] [DATE] Creación: 2 eventos Expandir [DATE] 15:11 Fer [P…" at bounding box center [431, 195] width 401 height 391
click at [82, 14] on textarea at bounding box center [123, 12] width 174 height 12
click at [299, 152] on div "Buscar Carga más [DATE] [DATE] Creación: 2 eventos Expandir [DATE] 15:11 Fer [P…" at bounding box center [431, 195] width 401 height 391
click at [291, 76] on div "Hola" at bounding box center [299, 75] width 71 height 8
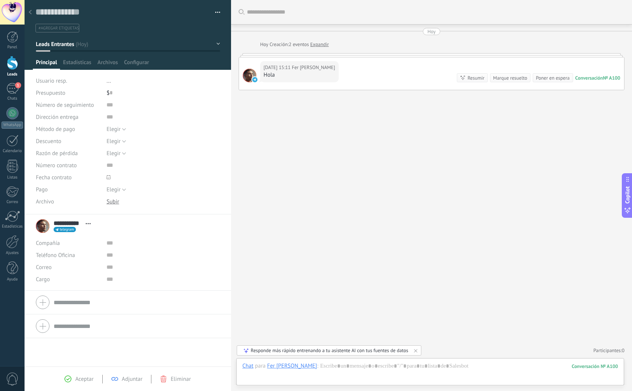
click at [15, 69] on div at bounding box center [12, 63] width 11 height 14
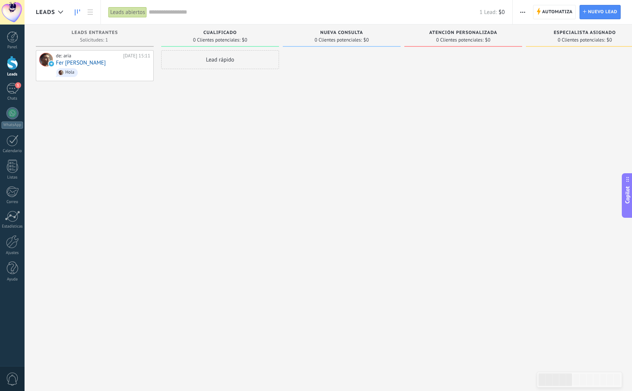
click at [565, 11] on span "Automatiza" at bounding box center [558, 12] width 31 height 14
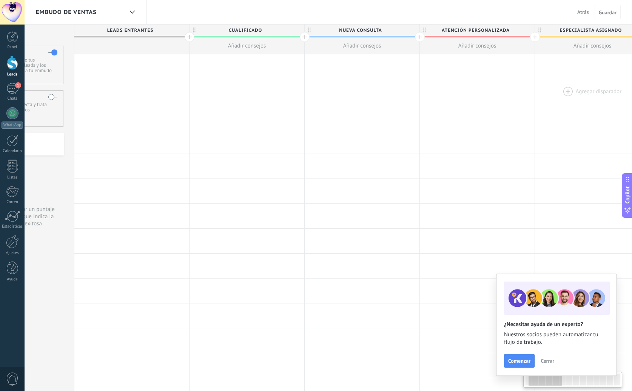
scroll to position [0, 81]
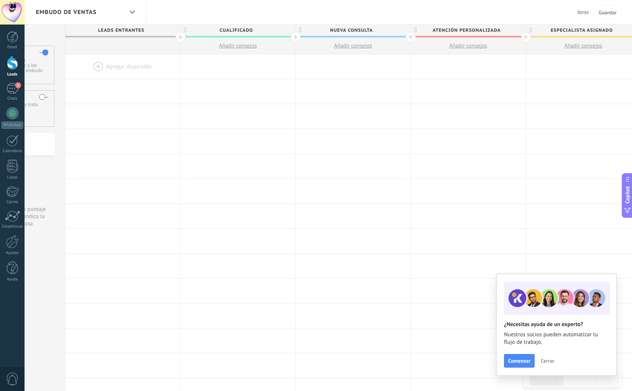
click at [527, 37] on div at bounding box center [526, 37] width 10 height 10
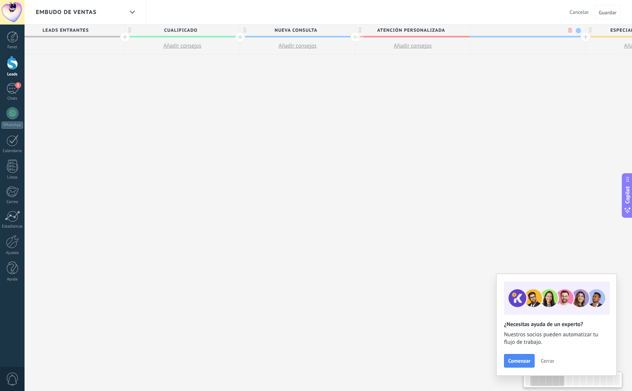
scroll to position [0, 137]
type input "**********"
click at [577, 30] on span at bounding box center [578, 30] width 5 height 5
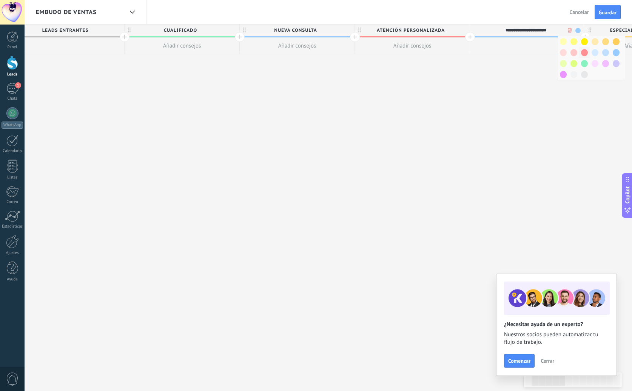
click at [584, 51] on span at bounding box center [584, 52] width 7 height 7
click at [618, 10] on button "Guardar" at bounding box center [608, 12] width 26 height 14
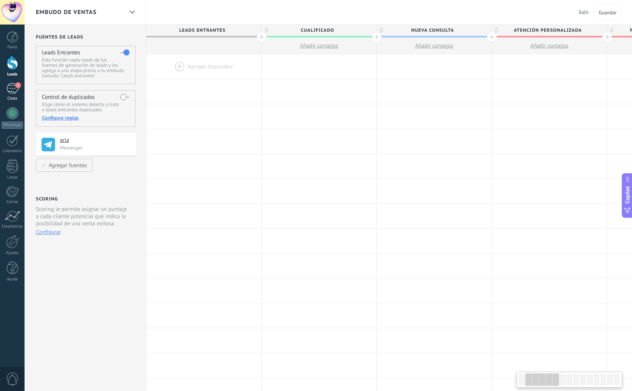
click at [9, 87] on div "1" at bounding box center [12, 88] width 12 height 11
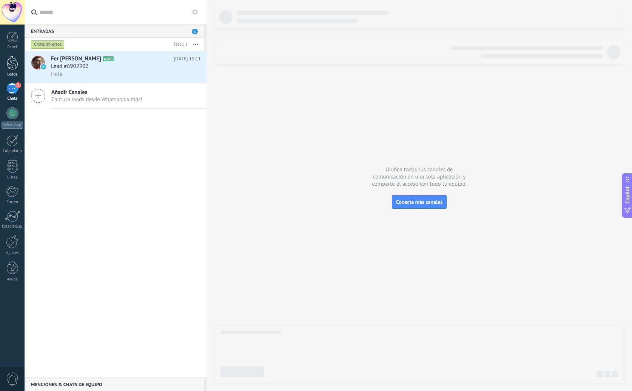
click at [14, 69] on div at bounding box center [12, 63] width 11 height 14
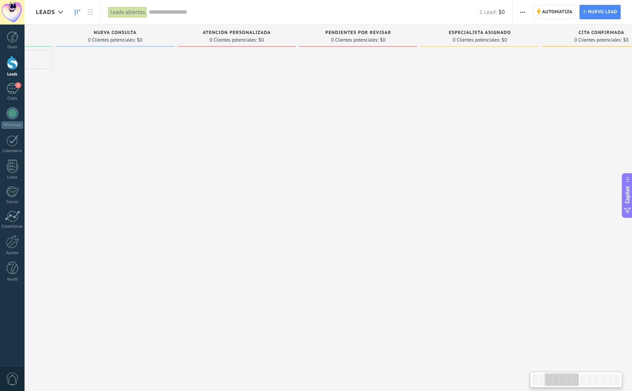
scroll to position [0, 192]
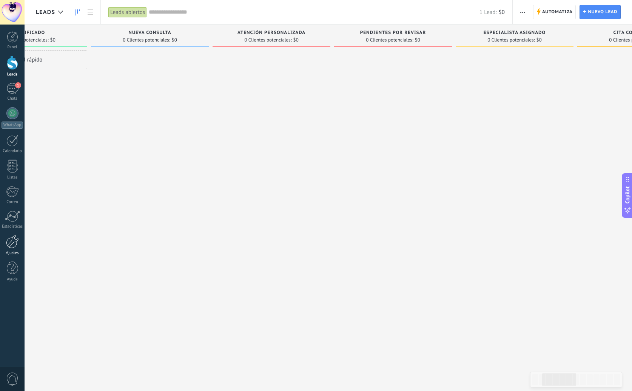
click at [8, 242] on div at bounding box center [12, 241] width 13 height 13
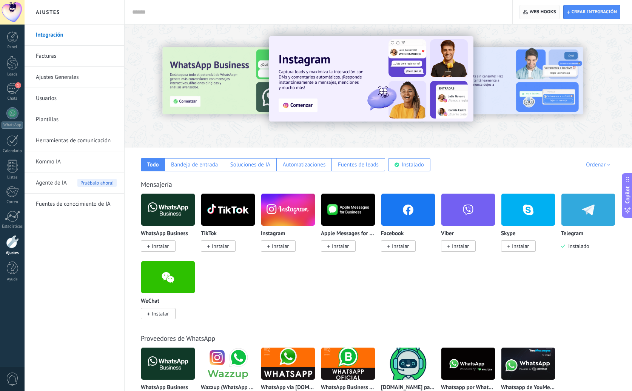
click at [549, 14] on span "Web hooks 0" at bounding box center [543, 12] width 26 height 6
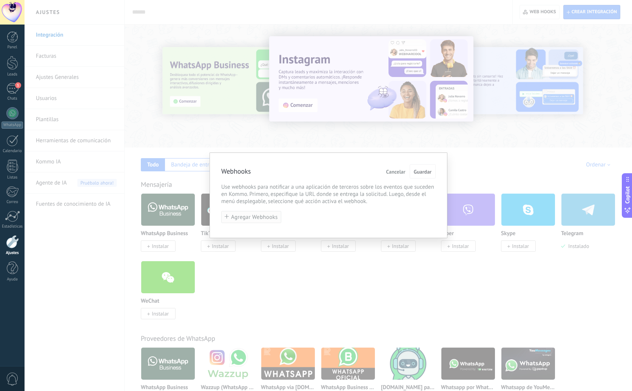
click at [258, 219] on span "Agregar Webhooks" at bounding box center [254, 218] width 47 height 6
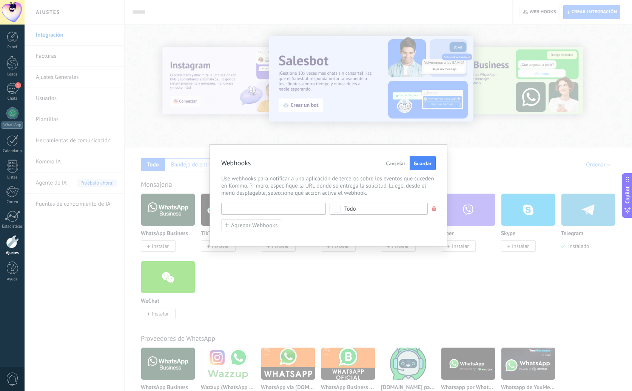
click at [275, 212] on input "text" at bounding box center [273, 209] width 105 height 12
paste input "**********"
type input "**********"
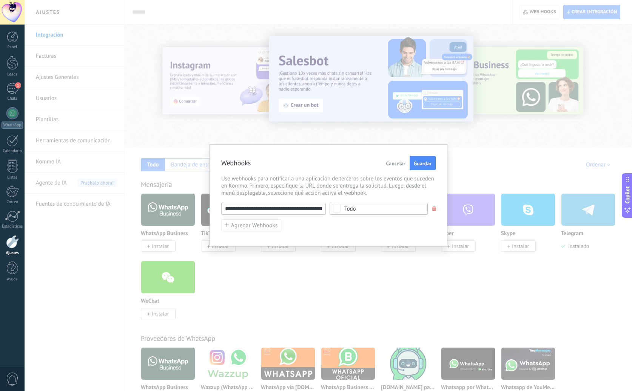
click at [397, 212] on div "Todo" at bounding box center [379, 209] width 98 height 12
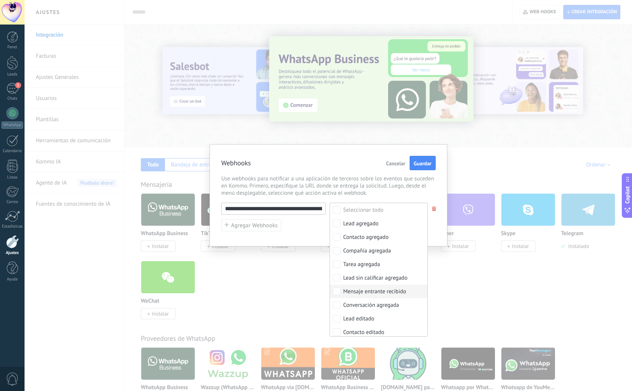
click at [388, 294] on div "Mensaje entrante recibido" at bounding box center [374, 292] width 63 height 8
click at [428, 168] on button "Guardar" at bounding box center [423, 163] width 26 height 14
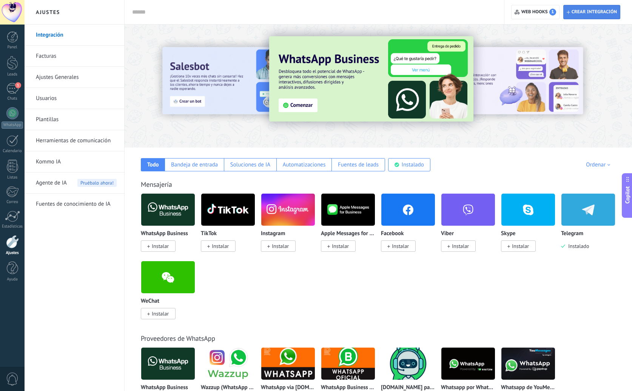
click at [603, 19] on span "Crear integración" at bounding box center [592, 12] width 50 height 14
type textarea "**********"
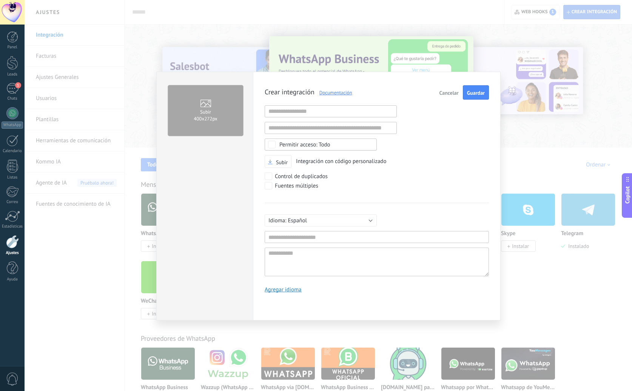
scroll to position [7, 0]
click at [343, 116] on input "text" at bounding box center [331, 111] width 132 height 12
paste input "**********"
type input "**********"
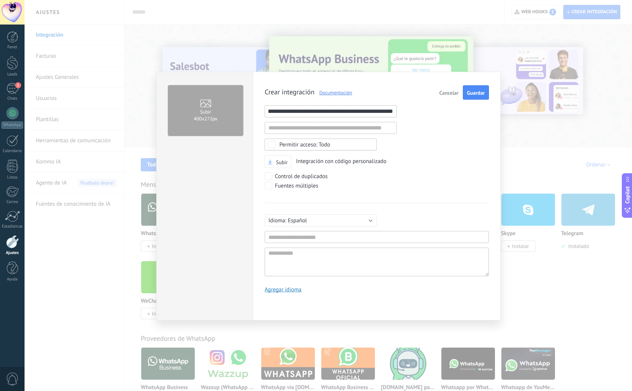
scroll to position [0, 0]
click at [305, 237] on input "text" at bounding box center [377, 237] width 224 height 12
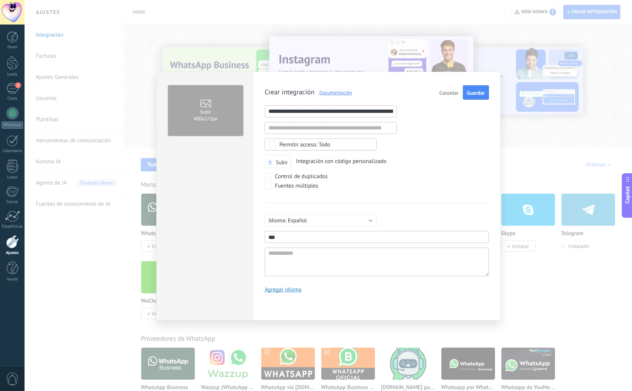
type input "***"
drag, startPoint x: 235, startPoint y: 234, endPoint x: 223, endPoint y: 232, distance: 11.9
click at [223, 232] on div "**********" at bounding box center [328, 196] width 345 height 249
click at [301, 273] on textarea at bounding box center [377, 262] width 224 height 29
paste textarea "***"
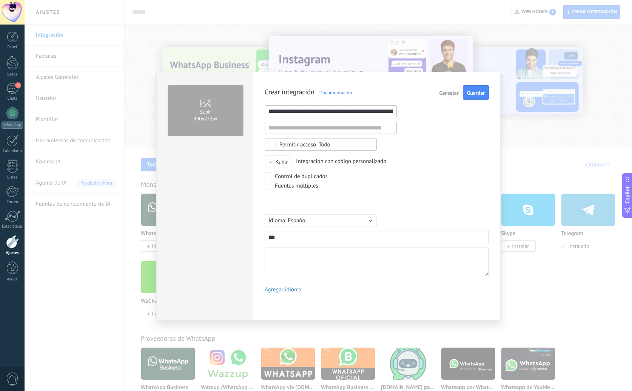
type textarea "***"
click at [479, 97] on button "Guardar" at bounding box center [476, 92] width 26 height 14
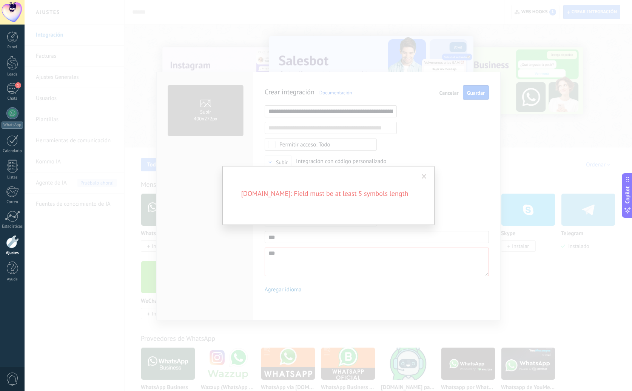
click at [425, 176] on span at bounding box center [424, 176] width 5 height 5
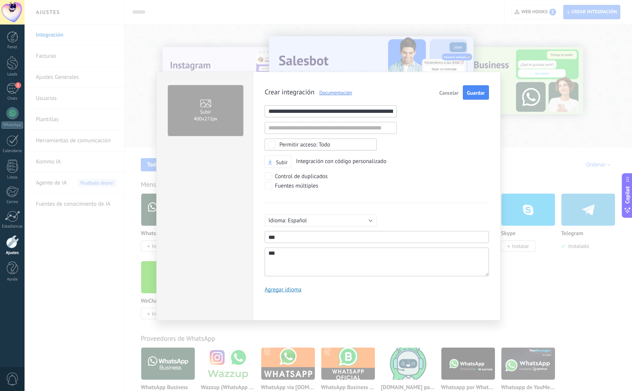
click at [309, 256] on textarea "***" at bounding box center [377, 262] width 224 height 29
type textarea "***"
type textarea "*****"
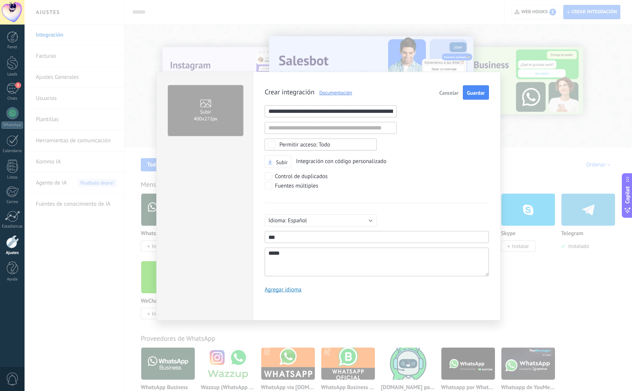
type textarea "******"
type textarea "********"
type textarea "*********"
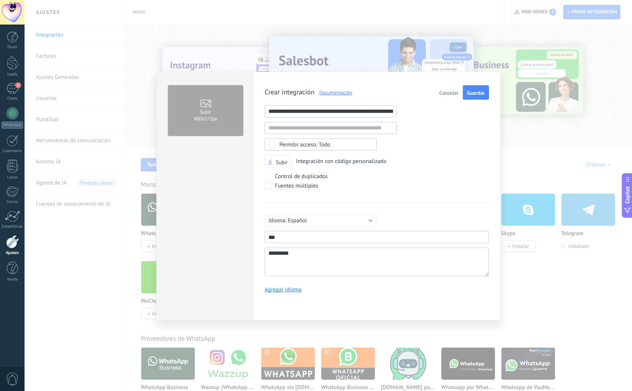
type textarea "*********"
type textarea "**********"
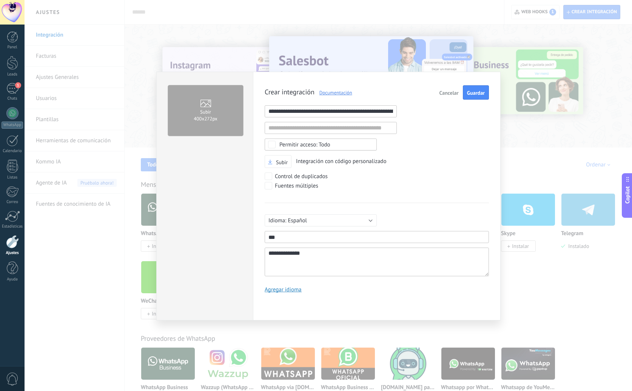
type textarea "**********"
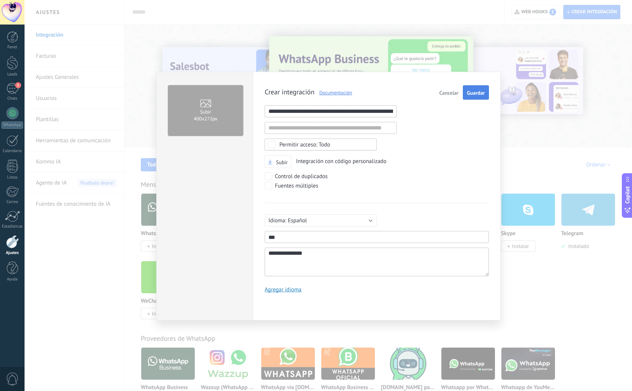
type textarea "**********"
click at [478, 97] on button "Guardar" at bounding box center [476, 92] width 26 height 14
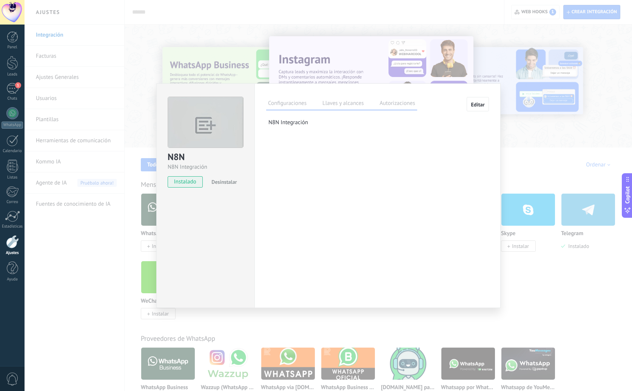
click at [329, 104] on label "Llaves y alcances" at bounding box center [343, 104] width 45 height 11
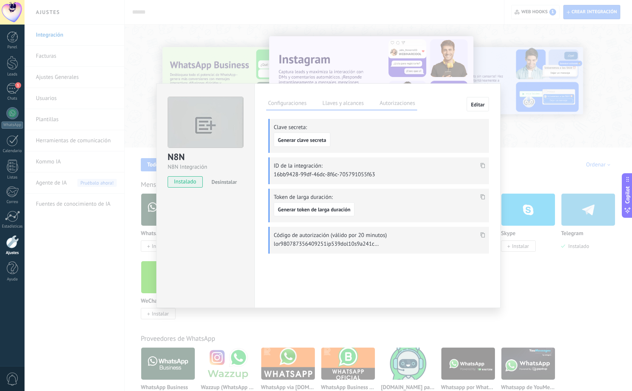
click at [389, 105] on label "Autorizaciones" at bounding box center [397, 104] width 39 height 11
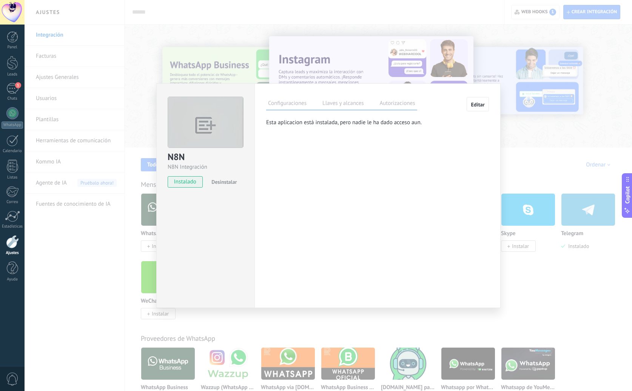
click at [290, 104] on label "Configuraciones" at bounding box center [287, 104] width 42 height 11
click at [478, 100] on button "Editar" at bounding box center [478, 104] width 22 height 14
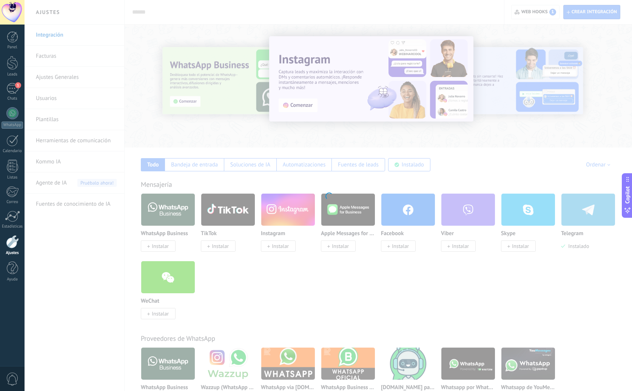
type textarea "**********"
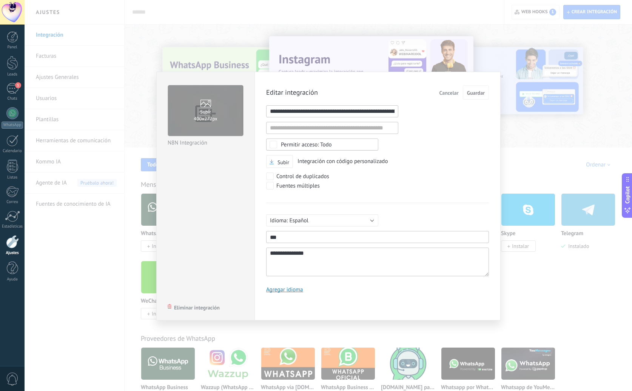
click at [340, 141] on div "Todo" at bounding box center [322, 145] width 112 height 12
click at [448, 142] on div "**********" at bounding box center [377, 191] width 223 height 213
click at [453, 93] on span "Cancelar" at bounding box center [449, 92] width 19 height 5
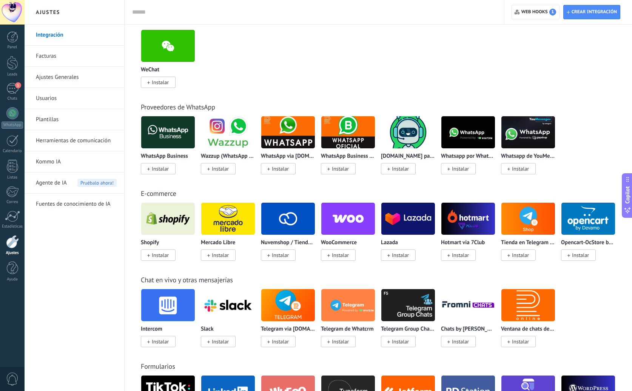
scroll to position [232, 0]
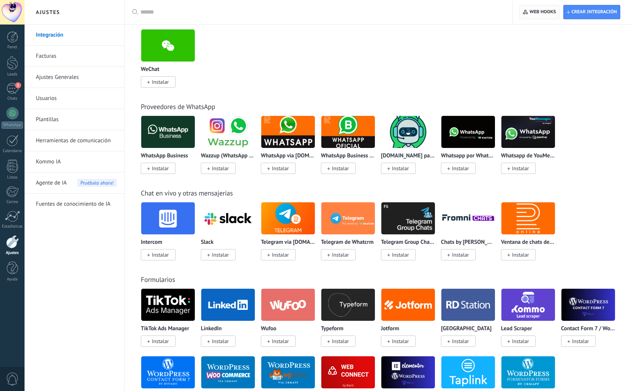
click at [537, 14] on span "Web hooks 0" at bounding box center [543, 12] width 26 height 6
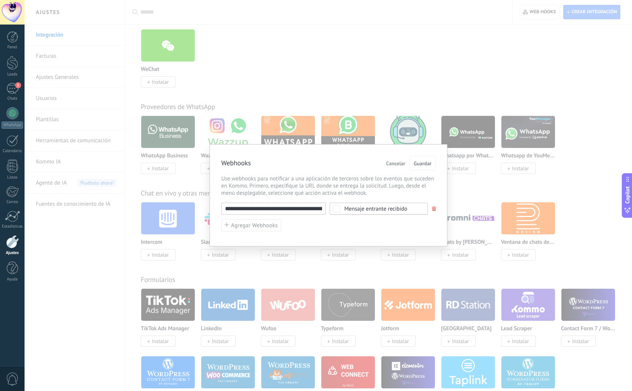
click at [456, 83] on div "**********" at bounding box center [329, 195] width 608 height 391
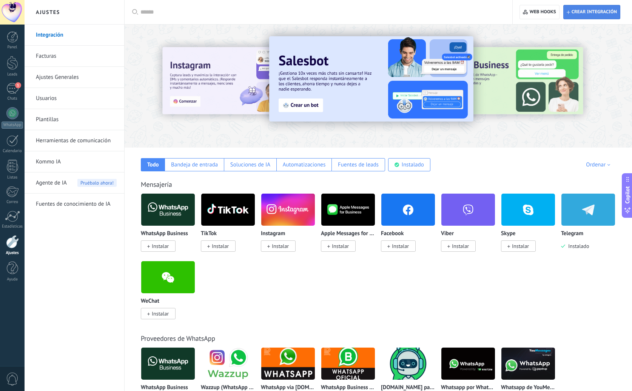
click at [586, 19] on span "Crear integración" at bounding box center [592, 12] width 50 height 14
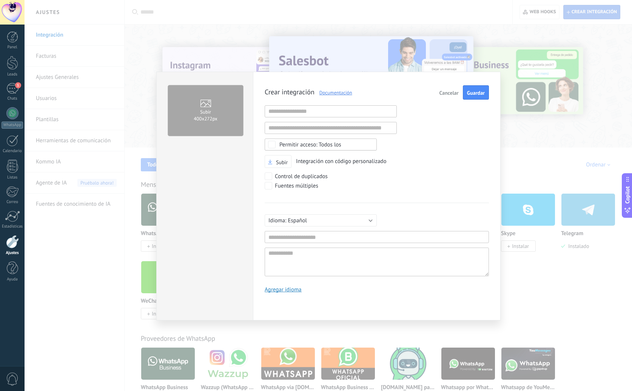
scroll to position [7, 0]
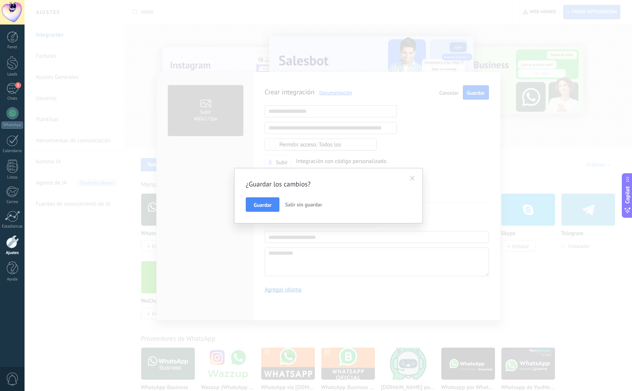
click at [298, 203] on span "Salir sin guardar" at bounding box center [303, 204] width 37 height 7
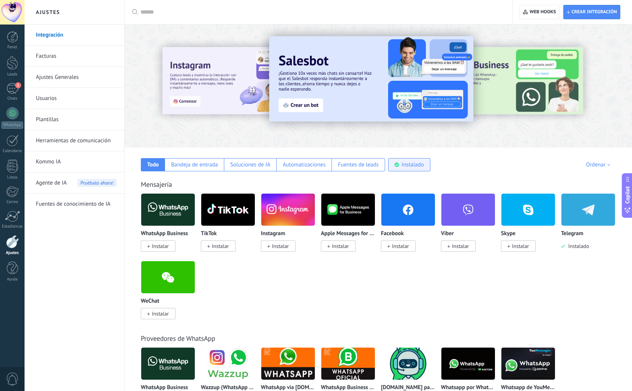
click at [407, 169] on div "Instalado" at bounding box center [409, 164] width 42 height 13
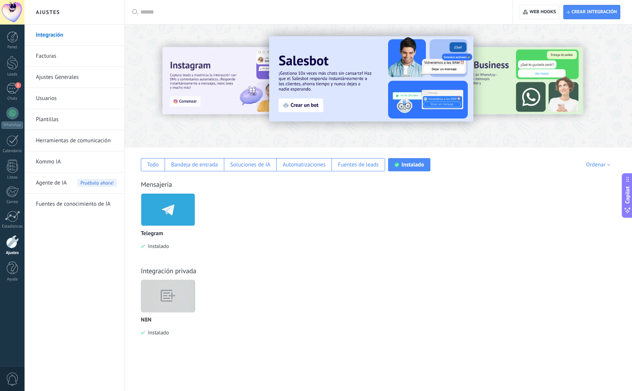
click at [170, 297] on img at bounding box center [168, 296] width 54 height 41
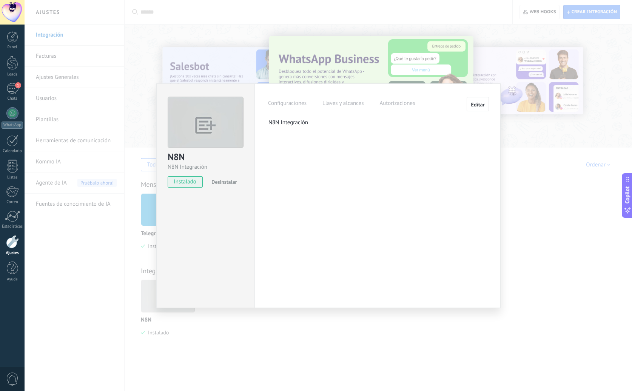
click at [393, 106] on label "Autorizaciones" at bounding box center [397, 104] width 39 height 11
click at [350, 103] on label "Llaves y alcances" at bounding box center [343, 104] width 45 height 11
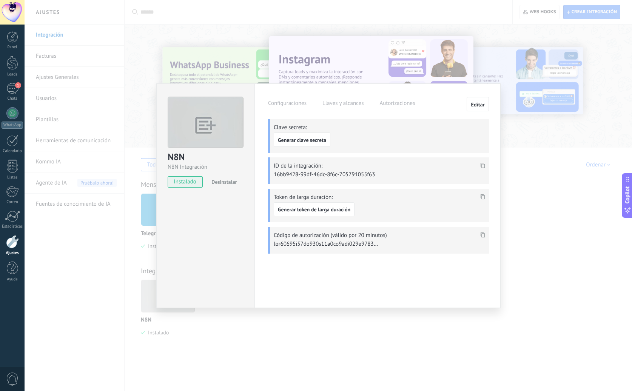
click at [485, 165] on span at bounding box center [483, 168] width 9 height 6
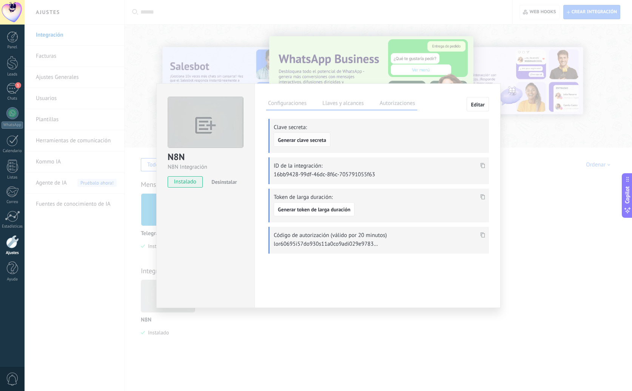
click at [320, 143] on span "Generar clave secreta" at bounding box center [302, 140] width 48 height 5
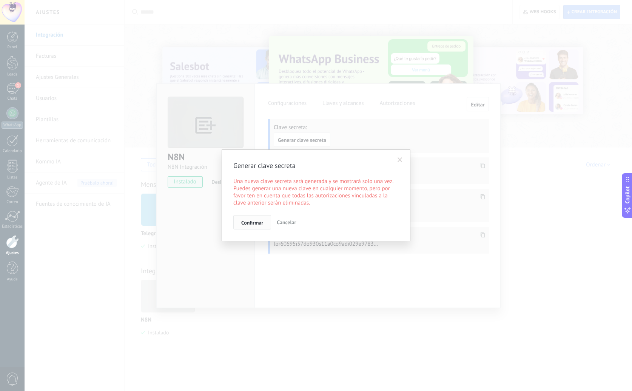
click at [250, 222] on span "Confirmar" at bounding box center [252, 222] width 22 height 5
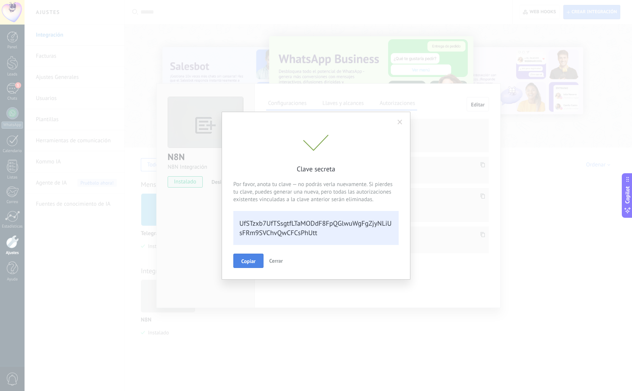
click at [243, 265] on button "Copiar" at bounding box center [248, 261] width 30 height 14
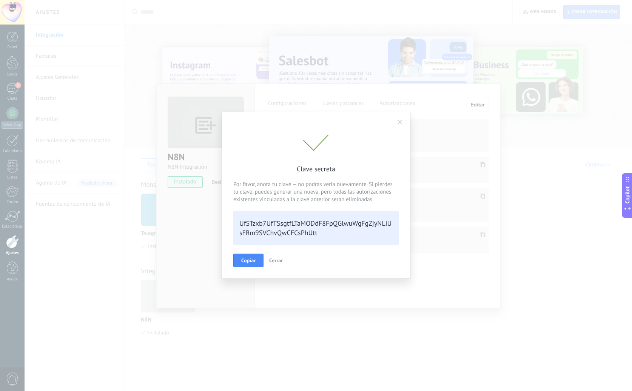
click at [277, 261] on span "Cerrar" at bounding box center [276, 260] width 14 height 7
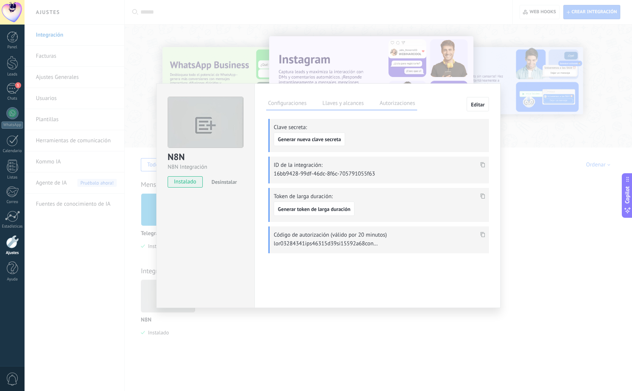
click at [383, 105] on label "Autorizaciones" at bounding box center [397, 104] width 39 height 11
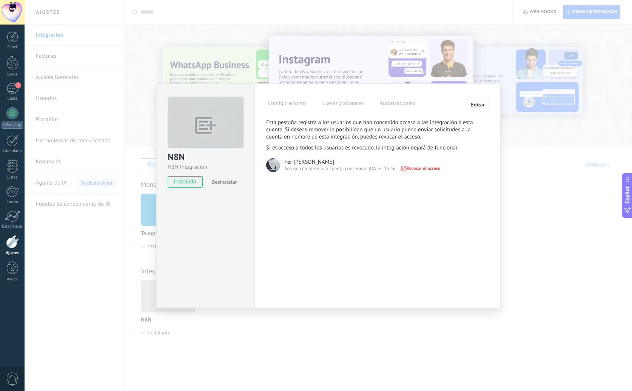
click at [379, 48] on div "N8N N8N Integración instalado Desinstalar Configuraciones Llaves y alcances Aut…" at bounding box center [329, 195] width 608 height 391
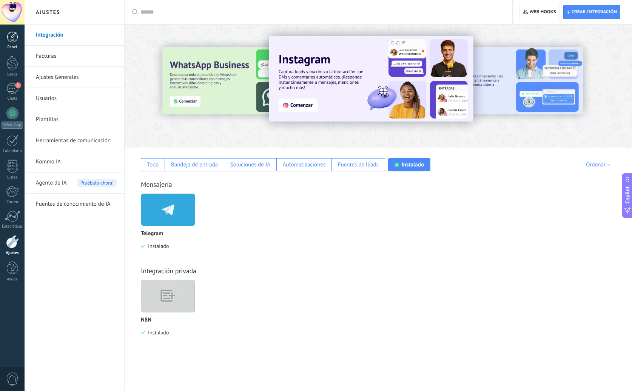
click at [14, 38] on div at bounding box center [12, 36] width 11 height 11
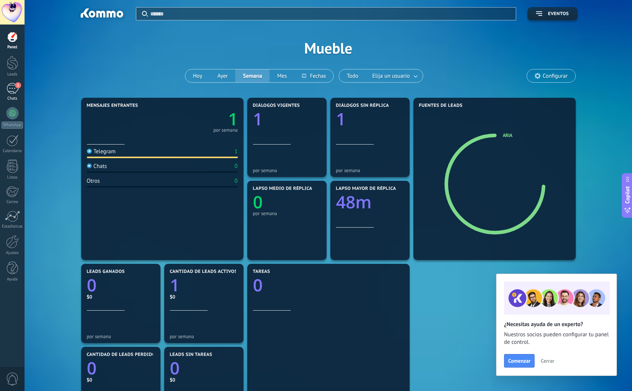
click at [15, 94] on link "1 Chats" at bounding box center [12, 92] width 25 height 18
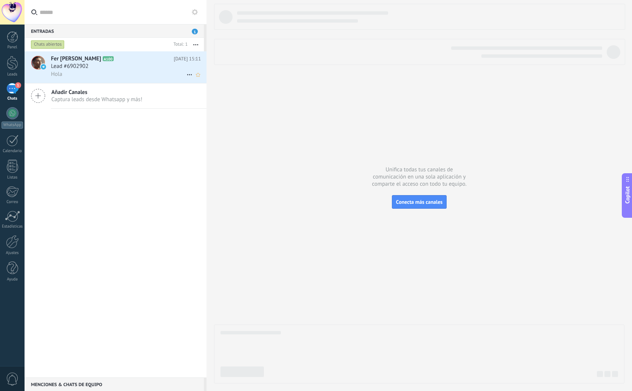
click at [122, 77] on div "Hola" at bounding box center [126, 74] width 150 height 8
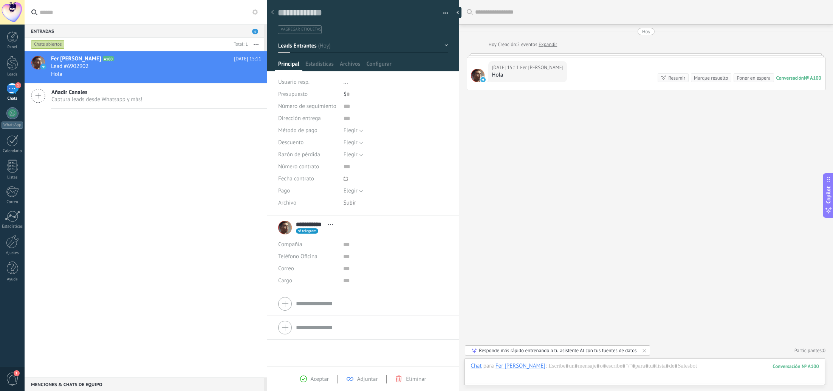
scroll to position [11, 0]
click at [569, 136] on div "Buscar Carga más [DATE] [DATE] Creación: 2 eventos Expandir [DATE] 15:11 Fer [P…" at bounding box center [646, 195] width 374 height 391
click at [11, 85] on div "1" at bounding box center [12, 88] width 12 height 11
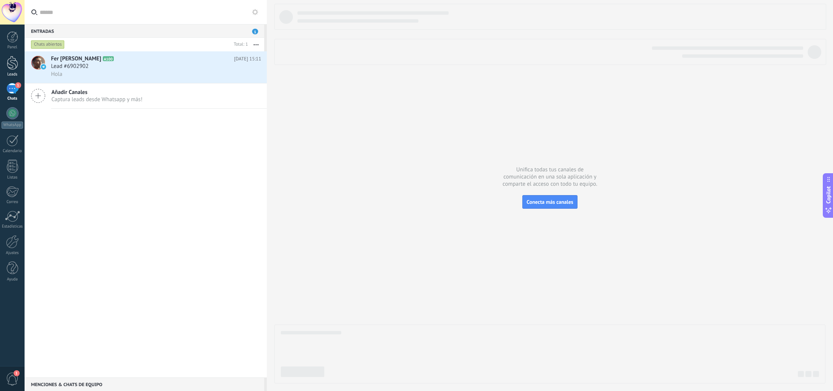
click at [16, 62] on div at bounding box center [12, 63] width 11 height 14
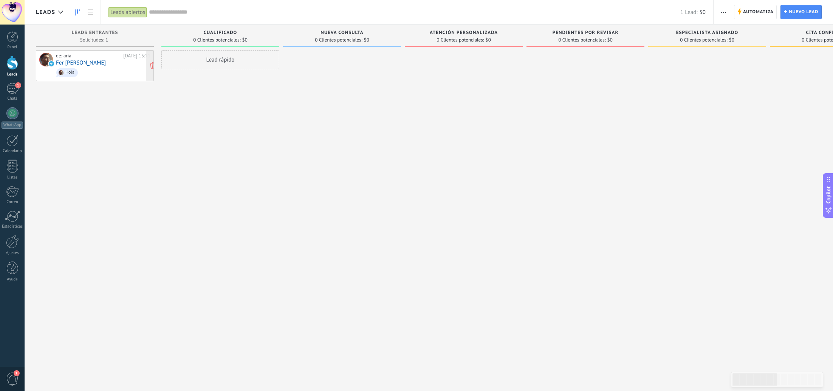
click at [84, 59] on div "de: [PERSON_NAME][DATE] 15:11 Fer [PERSON_NAME] Hola" at bounding box center [103, 66] width 94 height 26
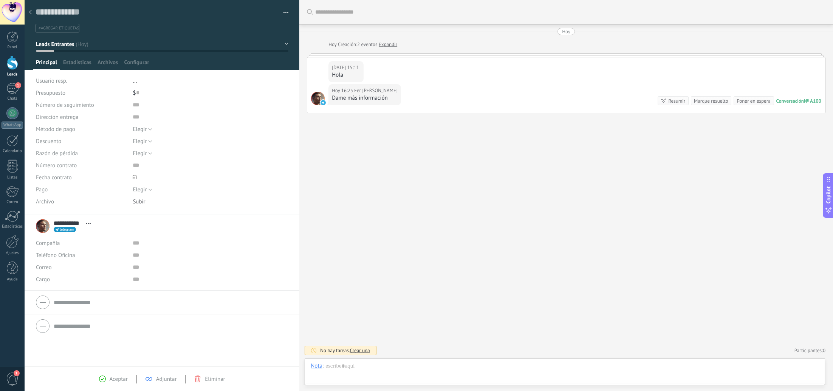
scroll to position [11, 0]
click at [15, 65] on div at bounding box center [12, 63] width 11 height 14
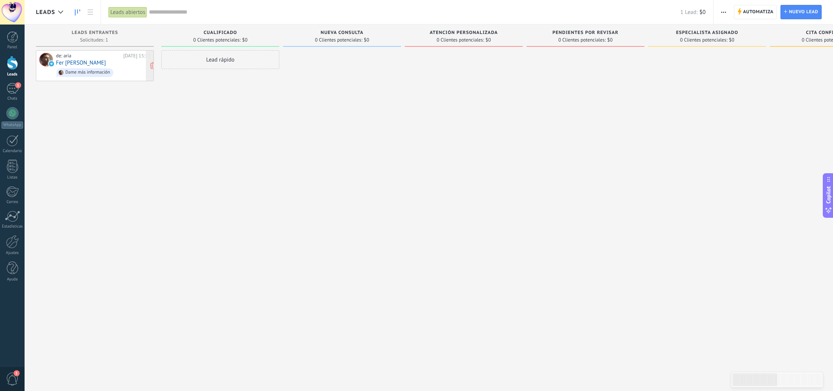
click at [108, 58] on div "de: aria" at bounding box center [88, 56] width 65 height 6
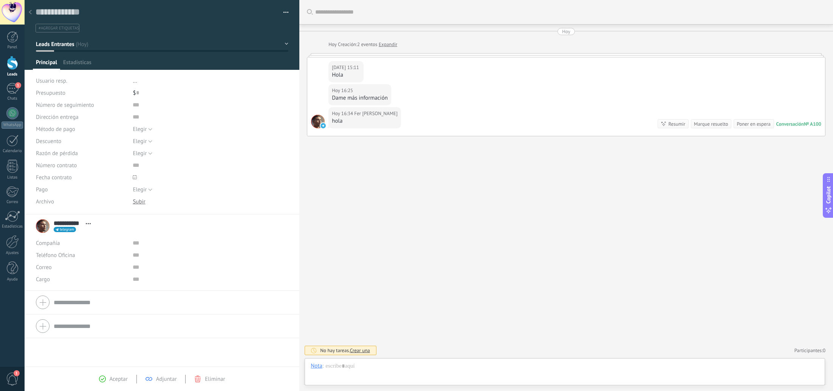
scroll to position [11, 0]
click at [13, 66] on div at bounding box center [12, 63] width 11 height 14
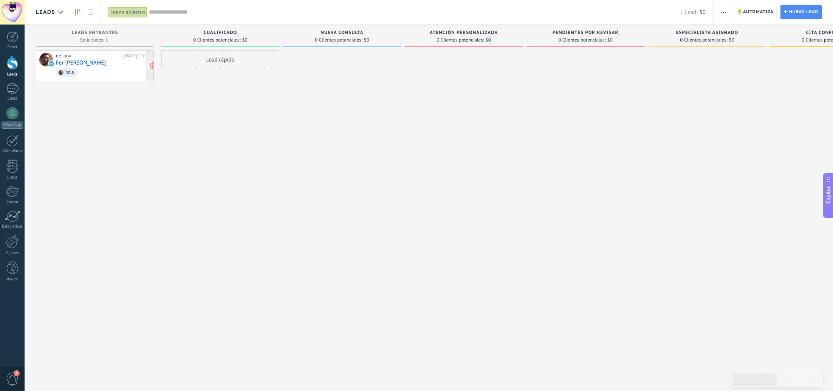
click at [111, 63] on div "de: [PERSON_NAME][DATE] 15:11 Fer [PERSON_NAME] hola" at bounding box center [103, 66] width 94 height 26
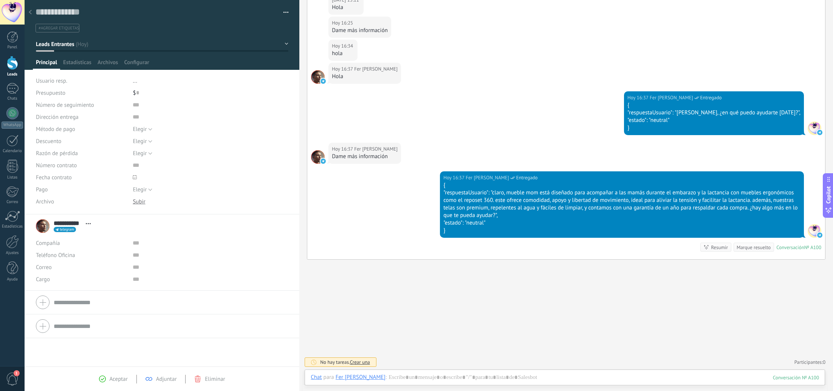
scroll to position [67, 0]
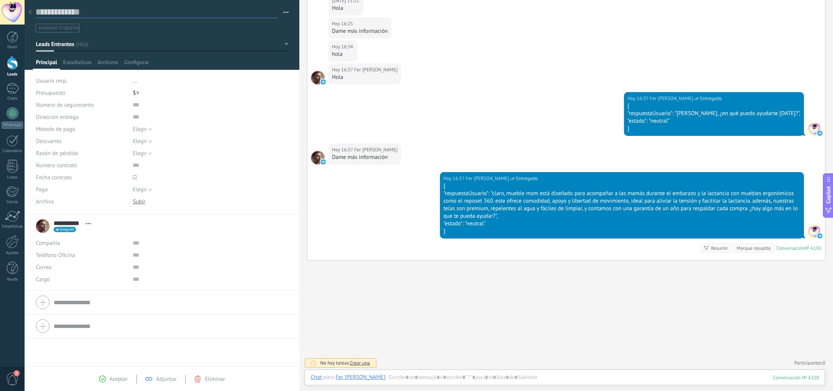
drag, startPoint x: 117, startPoint y: 18, endPoint x: 112, endPoint y: 21, distance: 5.7
click at [117, 18] on textarea at bounding box center [157, 12] width 242 height 12
click at [12, 63] on div at bounding box center [12, 63] width 11 height 14
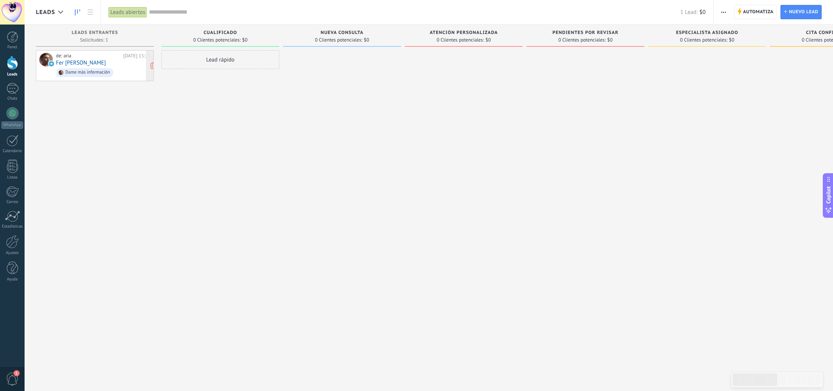
click at [82, 63] on link "Fer [PERSON_NAME]" at bounding box center [81, 63] width 50 height 6
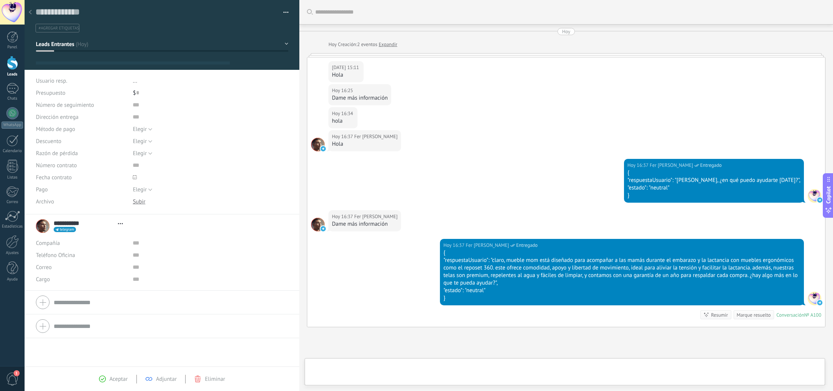
type textarea "**********"
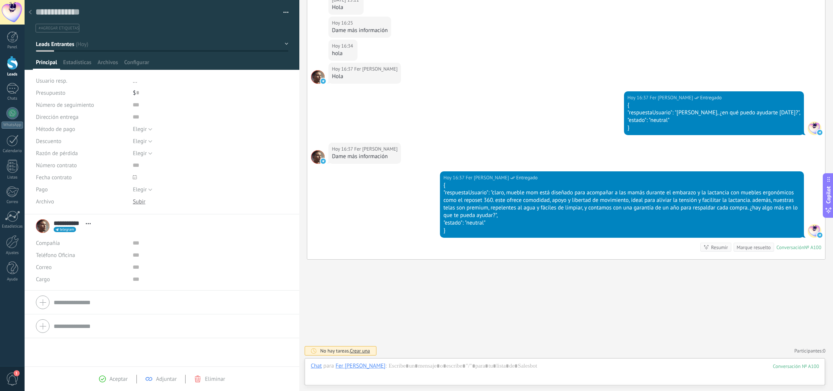
click at [3, 62] on link "Leads" at bounding box center [12, 66] width 25 height 21
